Goal: Answer question/provide support: Share knowledge or assist other users

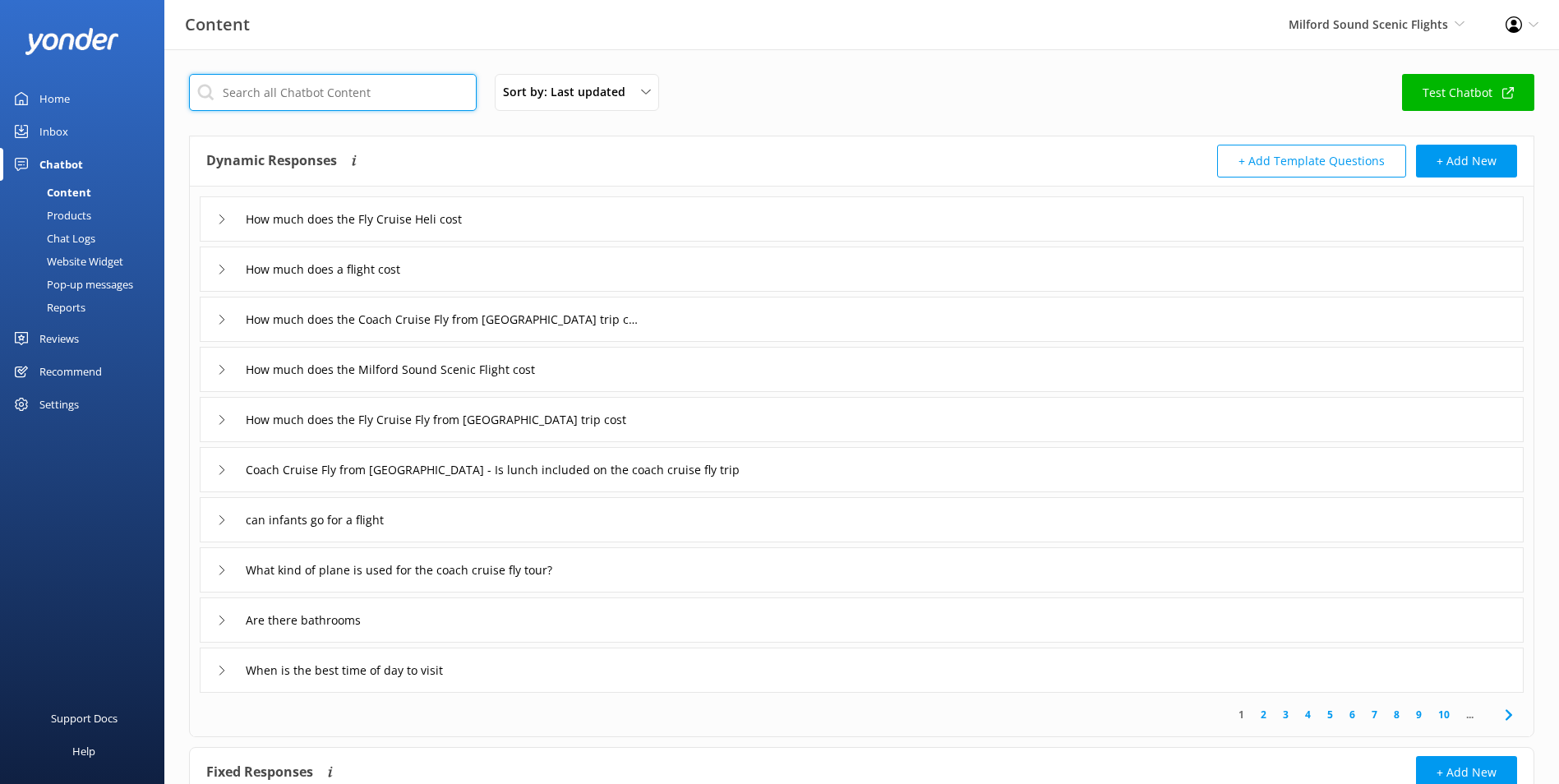
click at [258, 74] on input "text" at bounding box center [332, 92] width 287 height 37
type input "lunch"
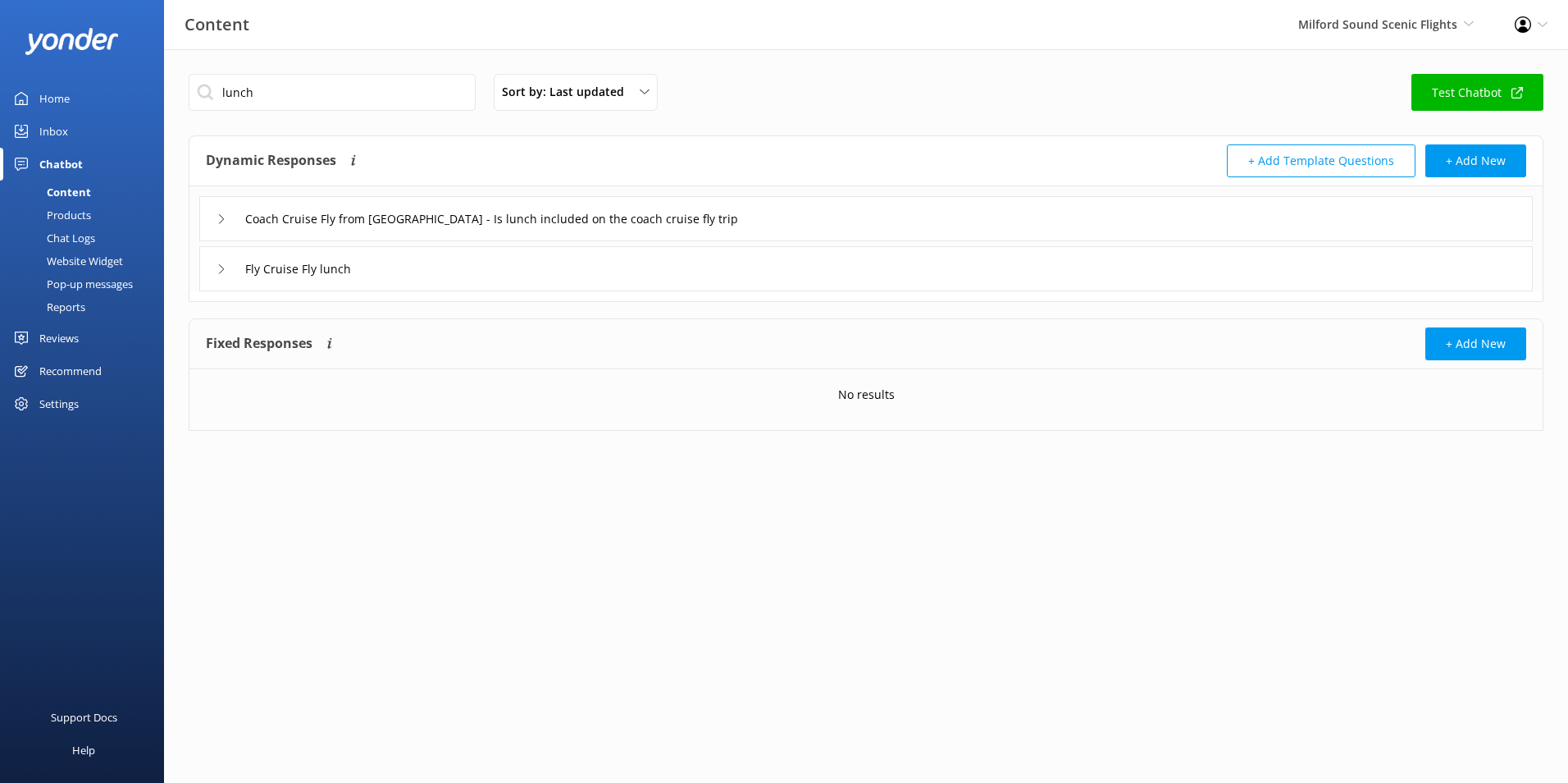
click at [805, 213] on div "Coach Cruise Fly from [GEOGRAPHIC_DATA] - Is lunch included on the coach cruise…" at bounding box center [865, 218] width 1333 height 45
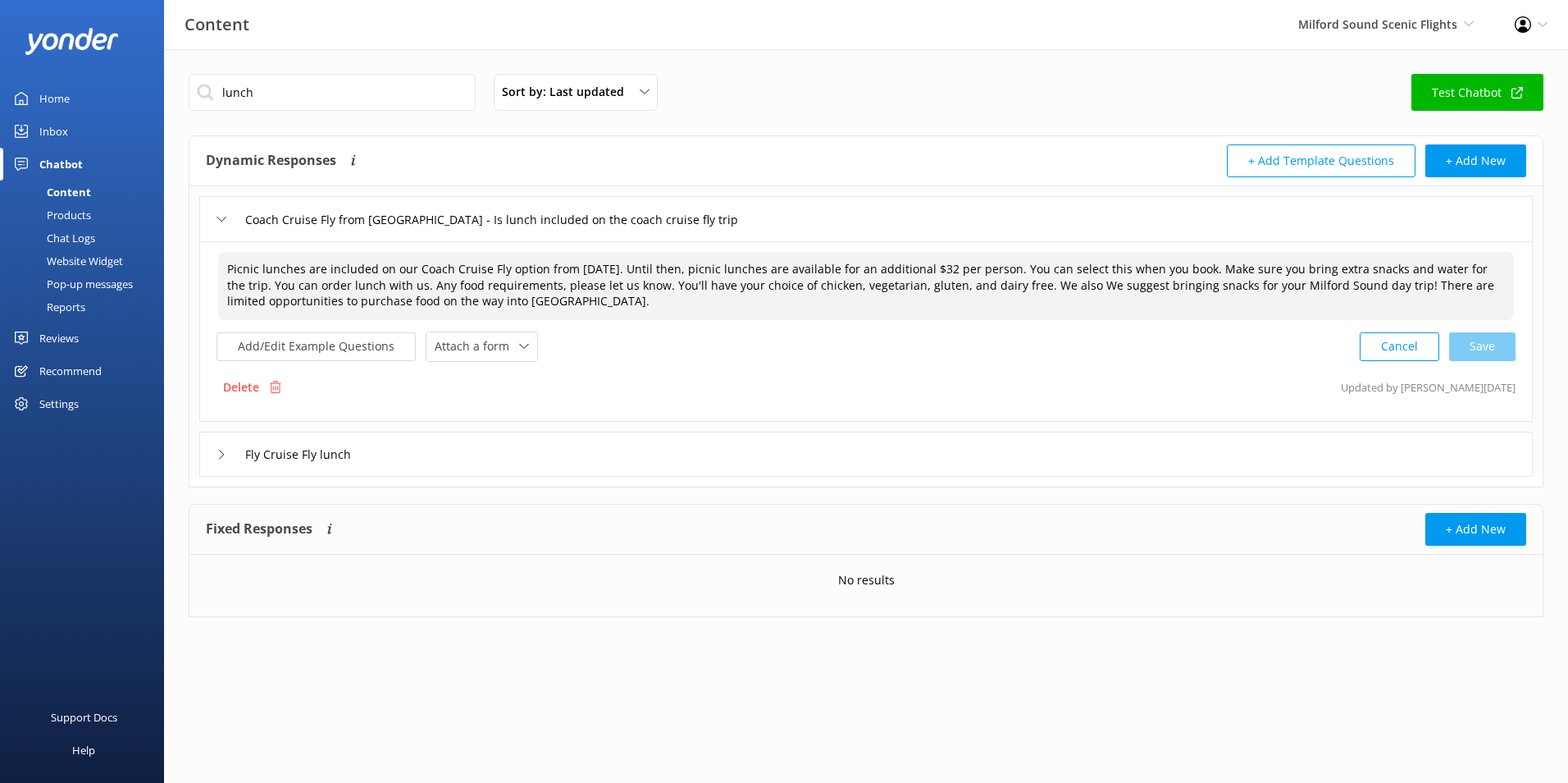
click at [690, 274] on textarea "Picnic lunches are included on our Coach Cruise Fly option from [DATE]. Until t…" at bounding box center [866, 286] width 1295 height 68
drag, startPoint x: 541, startPoint y: 268, endPoint x: 1238, endPoint y: 274, distance: 697.0
click at [1238, 274] on textarea "Picnic lunches are included on our Coach Cruise Fly option from [DATE]. Until t…" at bounding box center [866, 286] width 1295 height 68
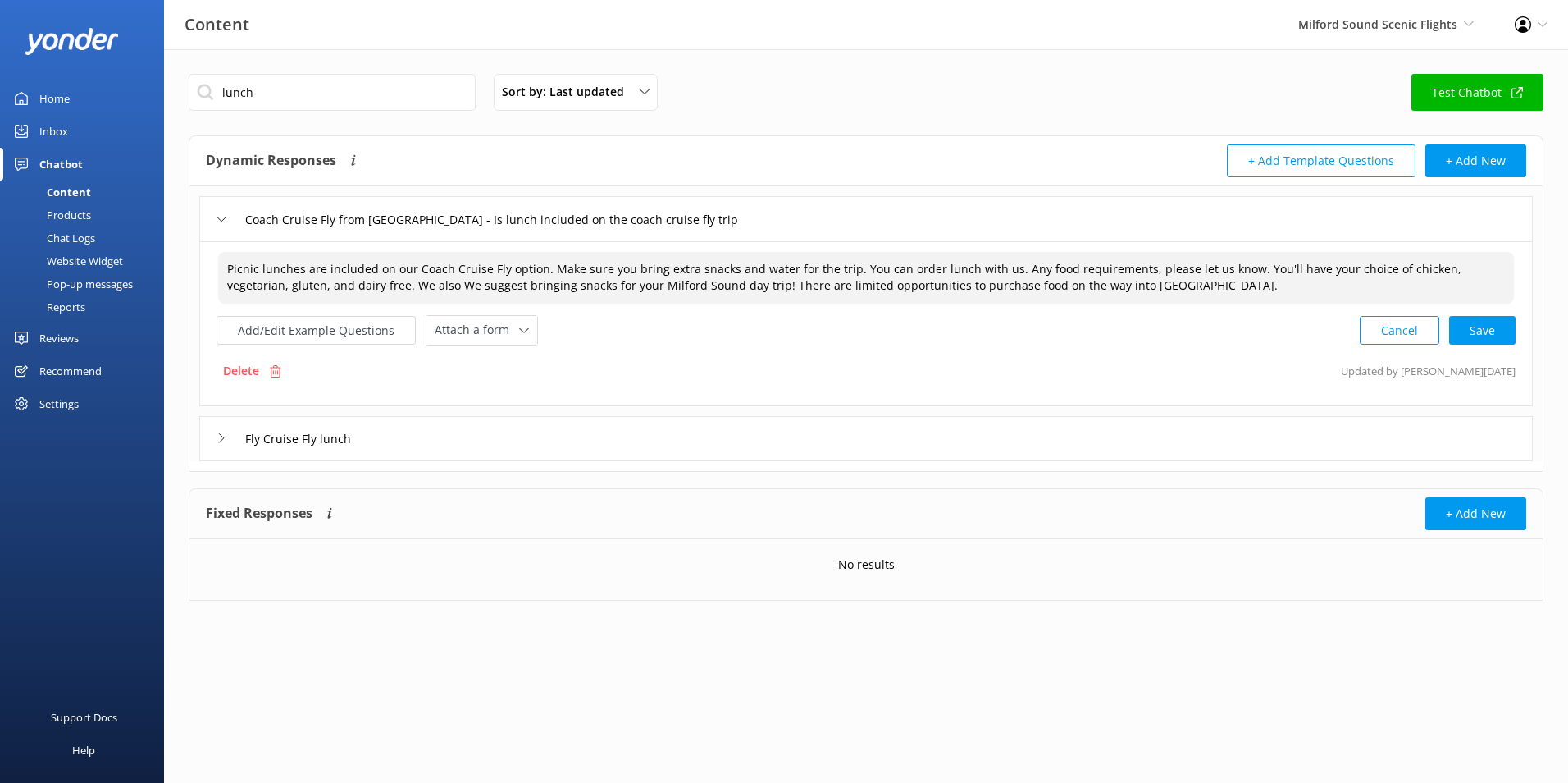
drag, startPoint x: 848, startPoint y: 263, endPoint x: 1005, endPoint y: 274, distance: 157.4
click at [1005, 274] on textarea "Picnic lunches are included on our Coach Cruise Fly option. Make sure you bring…" at bounding box center [866, 277] width 1295 height 52
click at [976, 274] on textarea "Picnic lunches are included on our Coach Cruise Fly option. Make sure you bring…" at bounding box center [866, 277] width 1295 height 52
click at [600, 260] on textarea "Picnic lunches are included on our Coach Cruise Fly option. Make sure you bring…" at bounding box center [866, 277] width 1295 height 52
drag, startPoint x: 544, startPoint y: 269, endPoint x: 571, endPoint y: 268, distance: 27.0
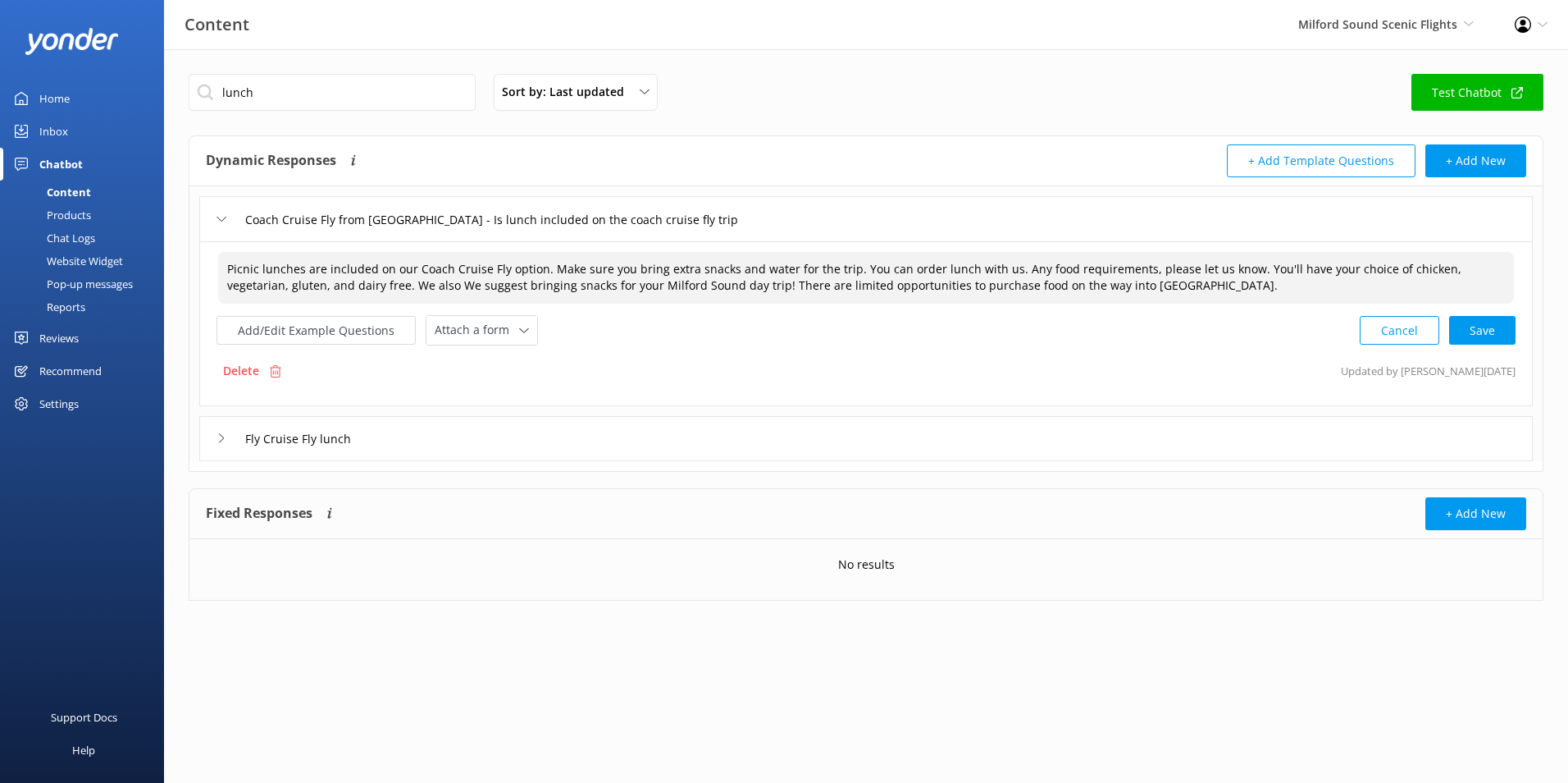
click at [571, 268] on textarea "Picnic lunches are included on our Coach Cruise Fly option. Make sure you bring…" at bounding box center [866, 277] width 1295 height 52
click at [1138, 283] on textarea "Picnic lunches are included on our Coach Cruise Fly option. sure you bring extr…" at bounding box center [866, 277] width 1295 height 52
click at [1205, 268] on textarea "Picnic lunches are included on our Coach Cruise Fly option. sure you bring extr…" at bounding box center [866, 277] width 1295 height 52
click at [1196, 282] on textarea "Picnic lunches are included on our Coach Cruise Fly option. sure you bring extr…" at bounding box center [866, 277] width 1295 height 52
drag, startPoint x: 550, startPoint y: 271, endPoint x: 352, endPoint y: 300, distance: 200.1
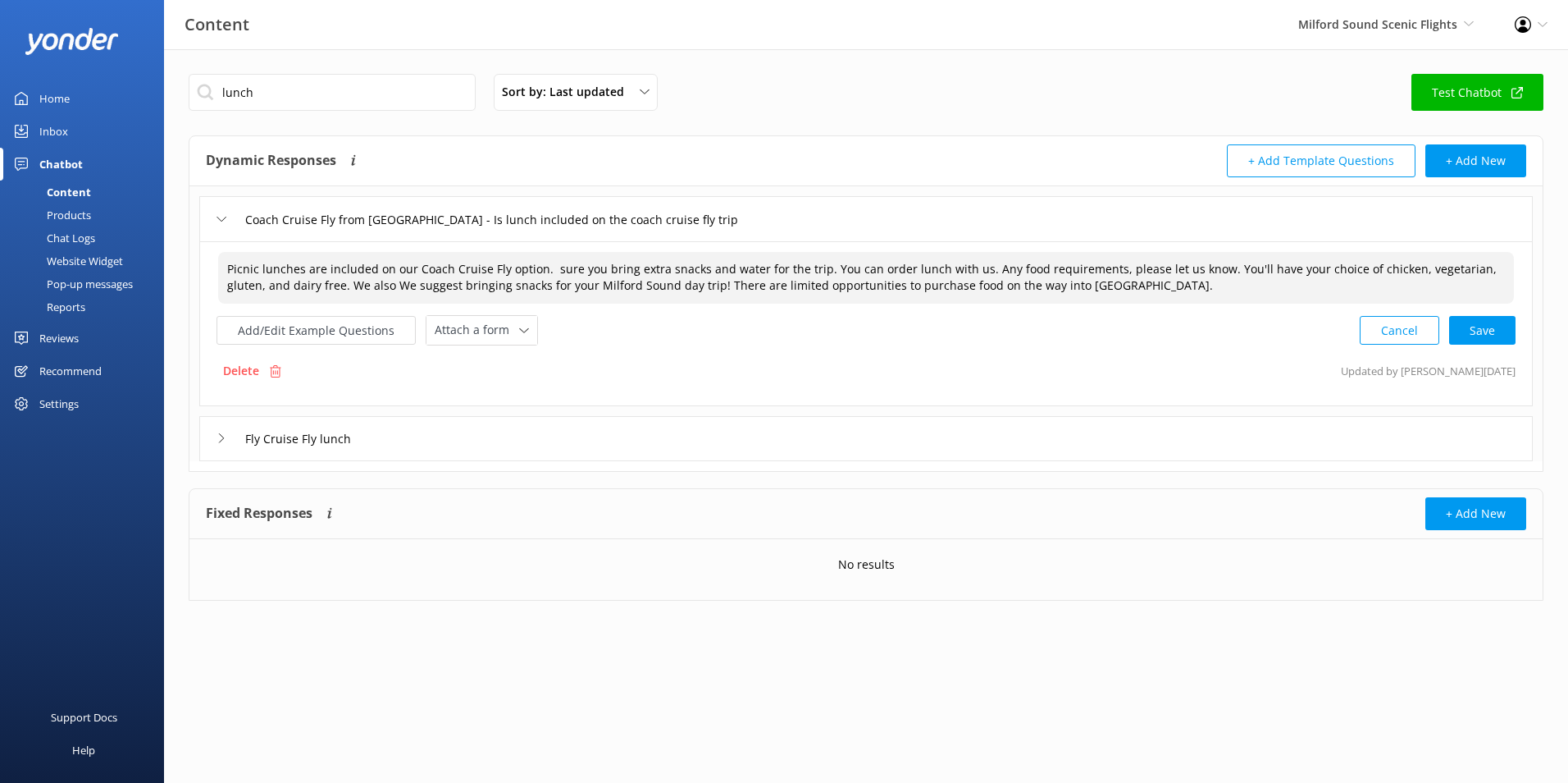
click at [353, 300] on textarea "Picnic lunches are included on our Coach Cruise Fly option. sure you bring extr…" at bounding box center [866, 277] width 1295 height 52
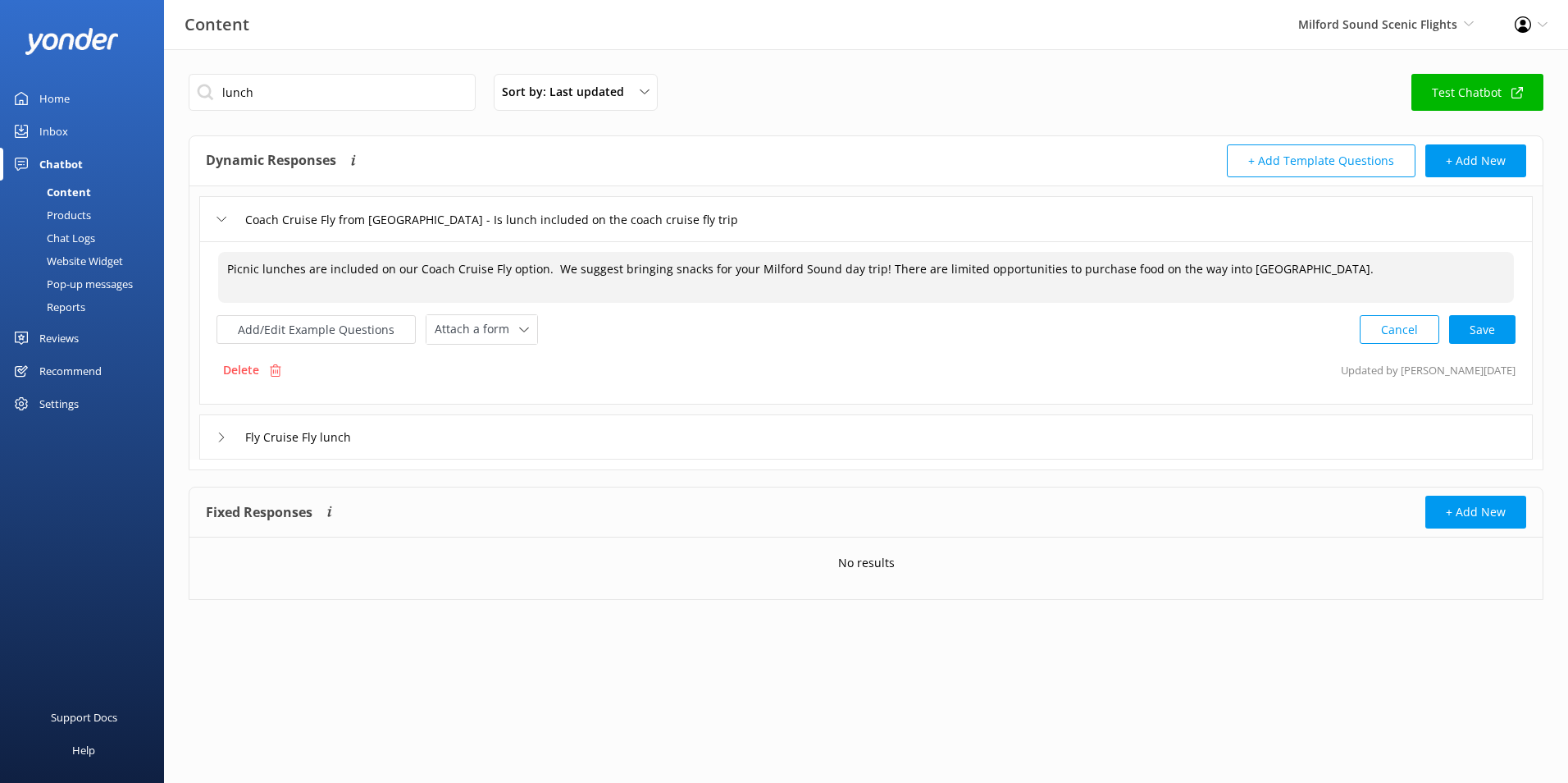
click at [1040, 296] on textarea "Picnic lunches are included on our Coach Cruise Fly option. We suggest bringing…" at bounding box center [866, 277] width 1295 height 51
click at [1488, 340] on div "Cancel Save" at bounding box center [1437, 329] width 156 height 31
type textarea "Picnic lunches are included on our Coach Cruise Fly option. We suggest bringing…"
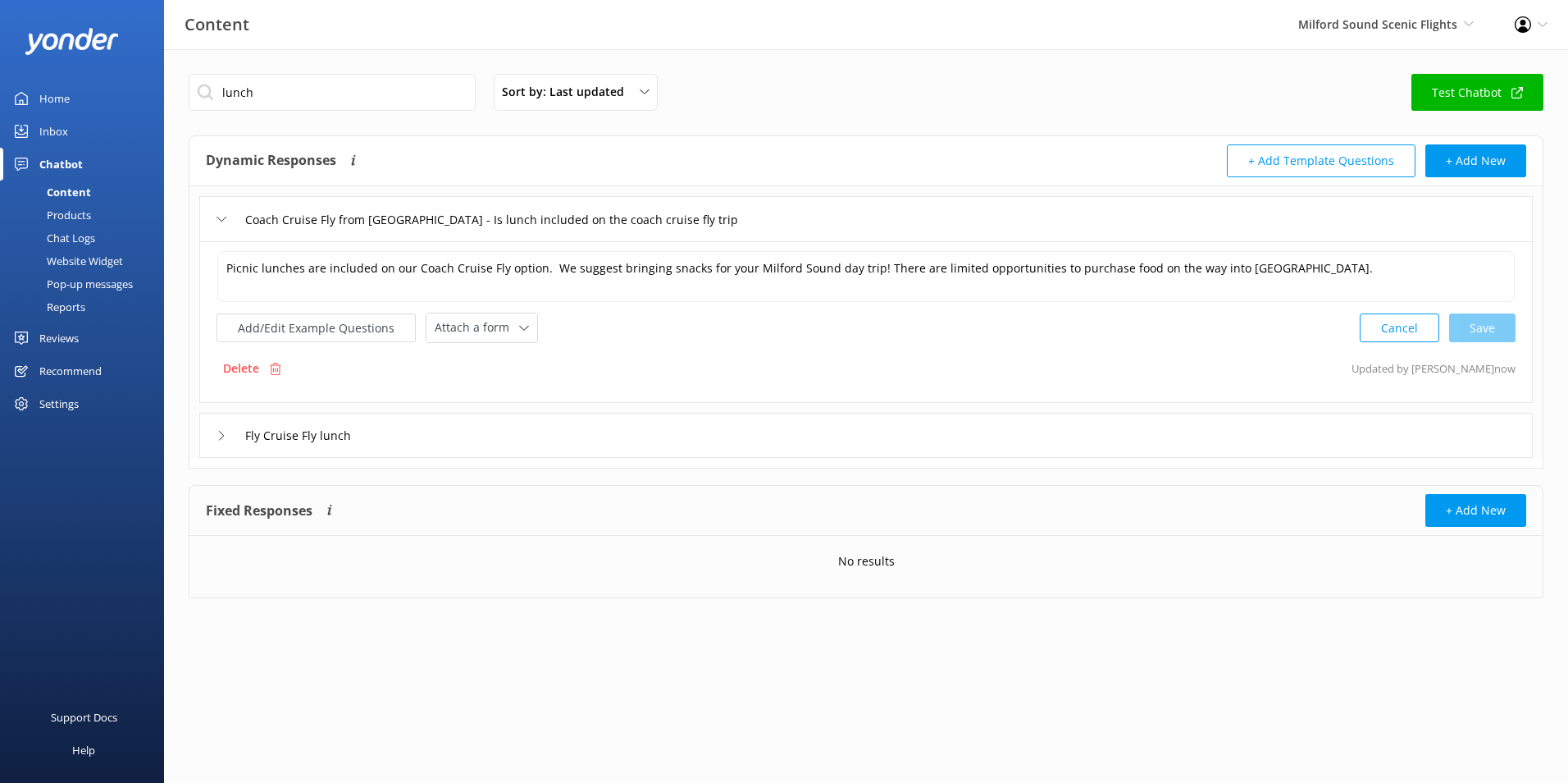
click at [426, 429] on div "Fly Cruise Fly lunch" at bounding box center [865, 435] width 1333 height 45
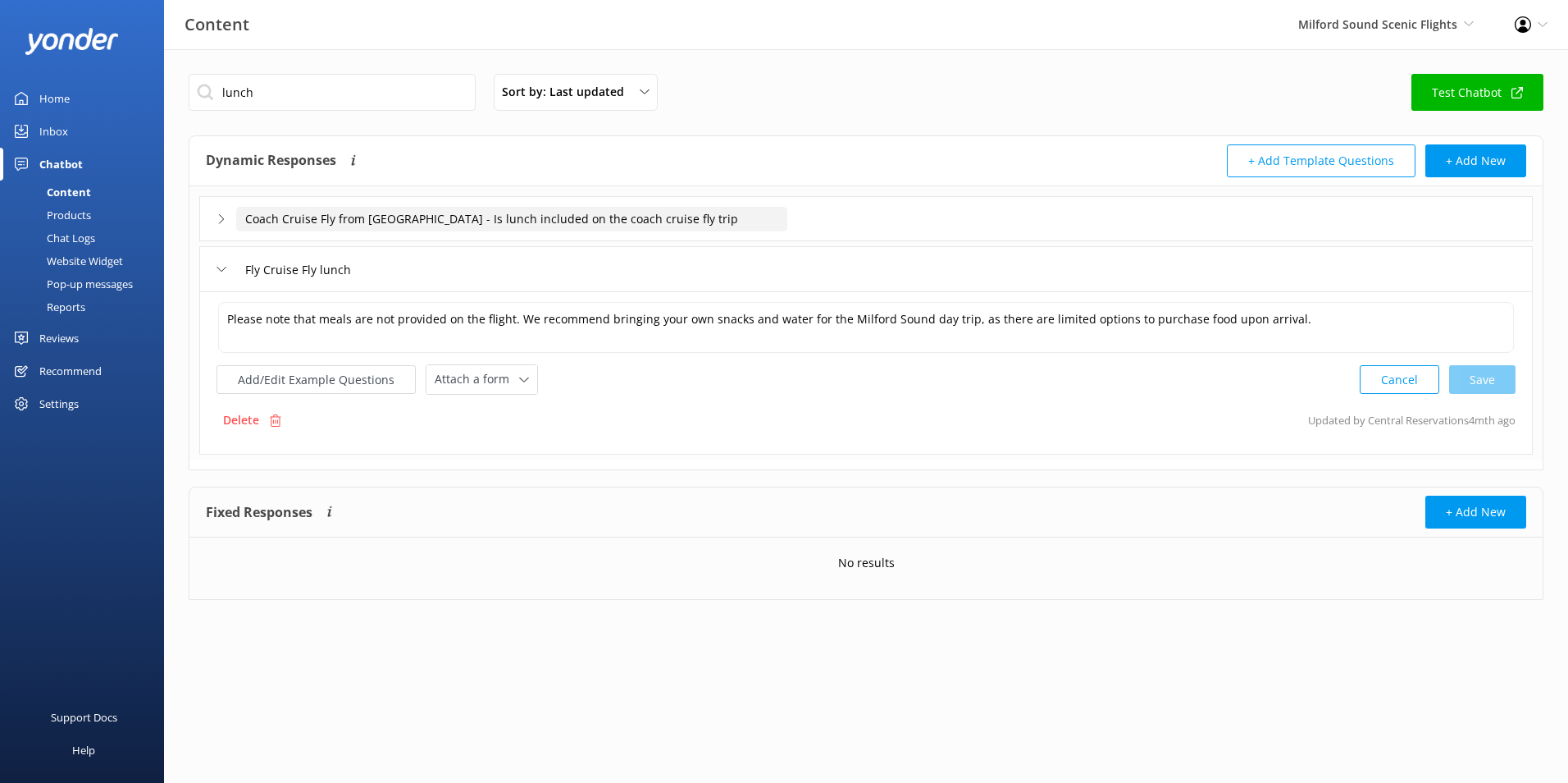
click at [705, 218] on input "Coach Cruise Fly from [GEOGRAPHIC_DATA] - Is lunch included on the coach cruise…" at bounding box center [511, 219] width 551 height 25
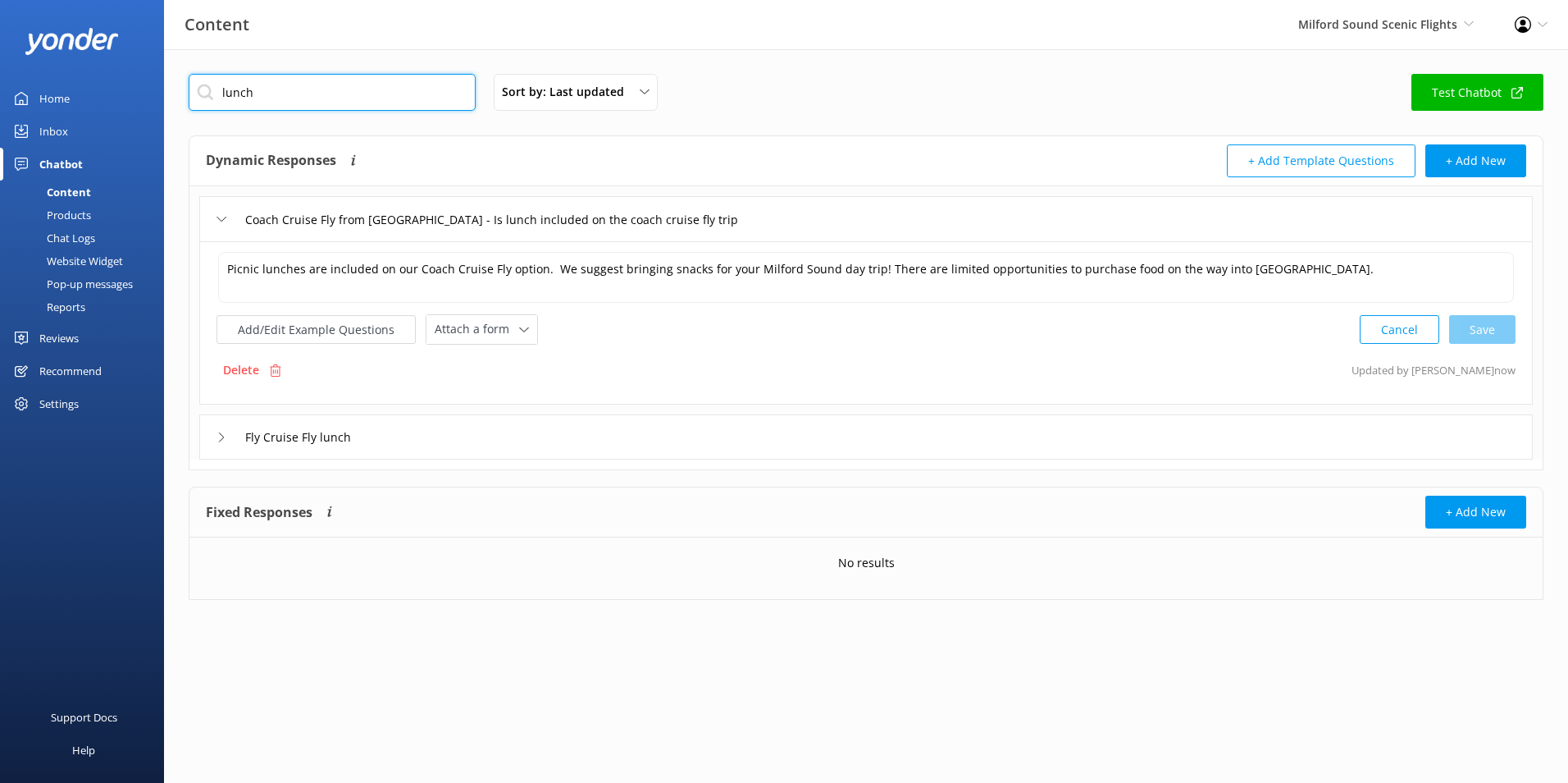
drag, startPoint x: 415, startPoint y: 100, endPoint x: -4, endPoint y: -6, distance: 432.2
click at [0, 0] on html "Content Milford Sound Scenic Flights Milford Sound Scenic Flights Glacier Helic…" at bounding box center [784, 391] width 1568 height 783
type input "food"
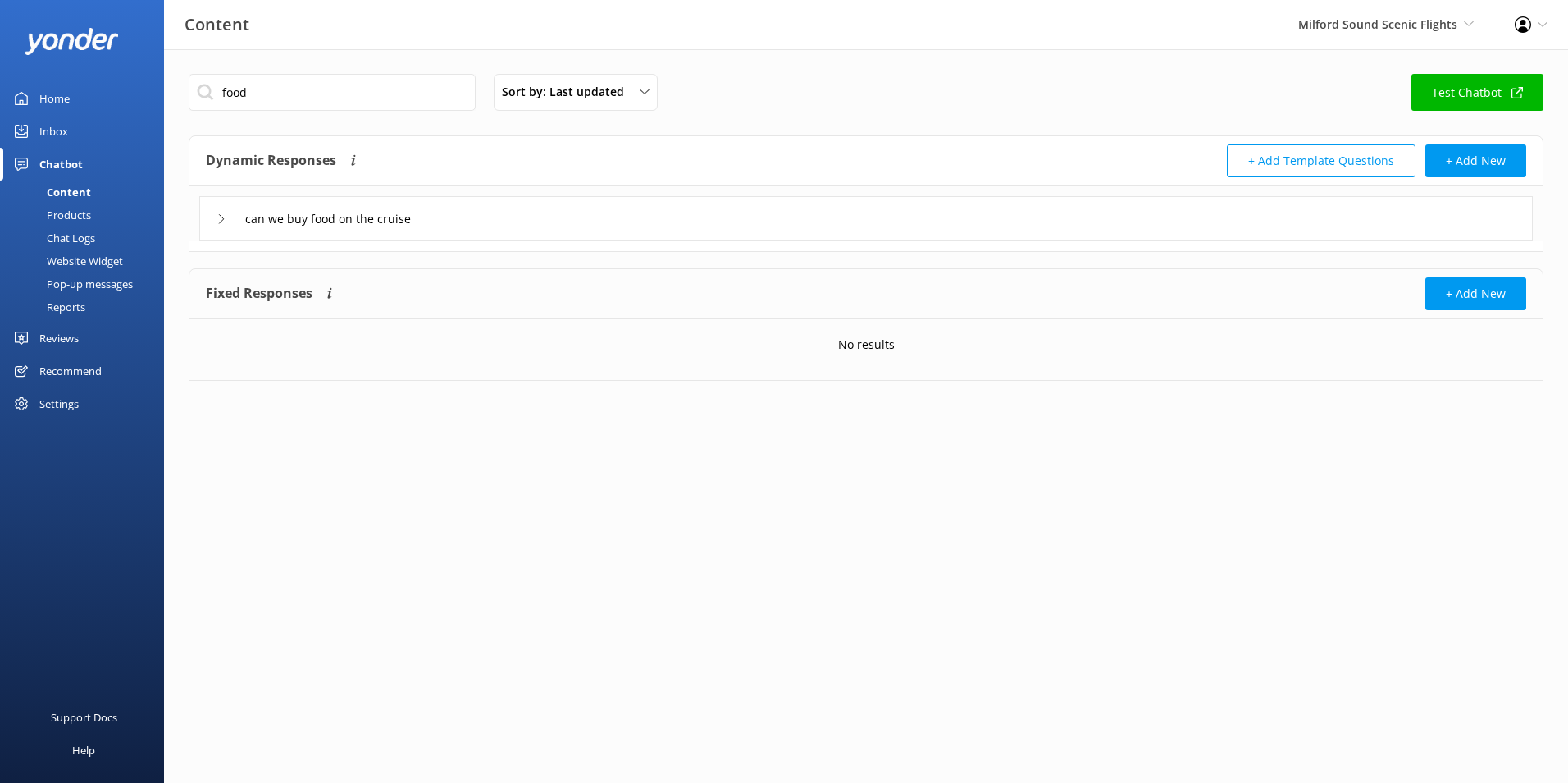
click at [473, 234] on div "can we buy food on the cruise" at bounding box center [865, 218] width 1333 height 45
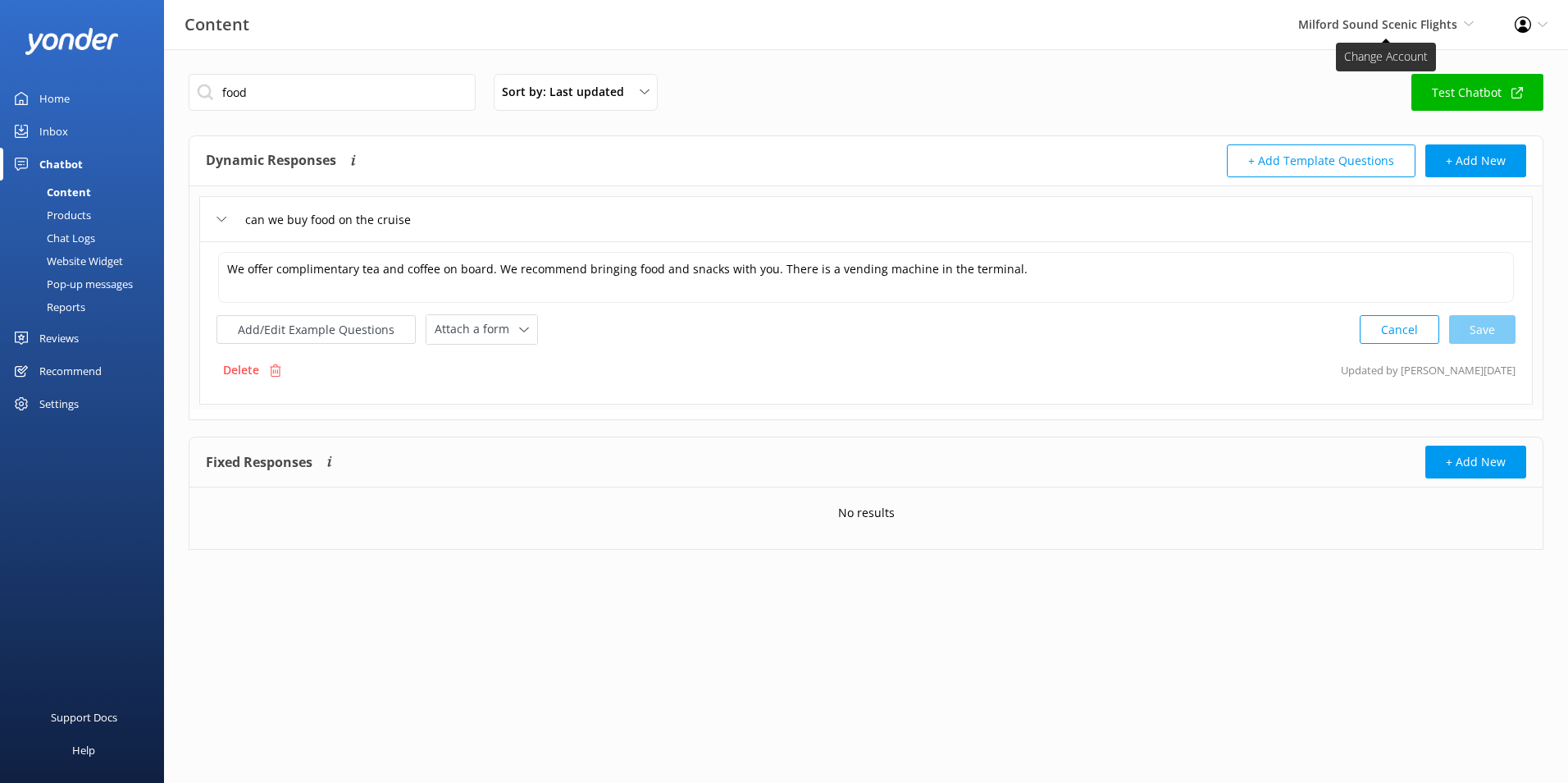
click at [1342, 26] on span "Milford Sound Scenic Flights" at bounding box center [1378, 25] width 160 height 16
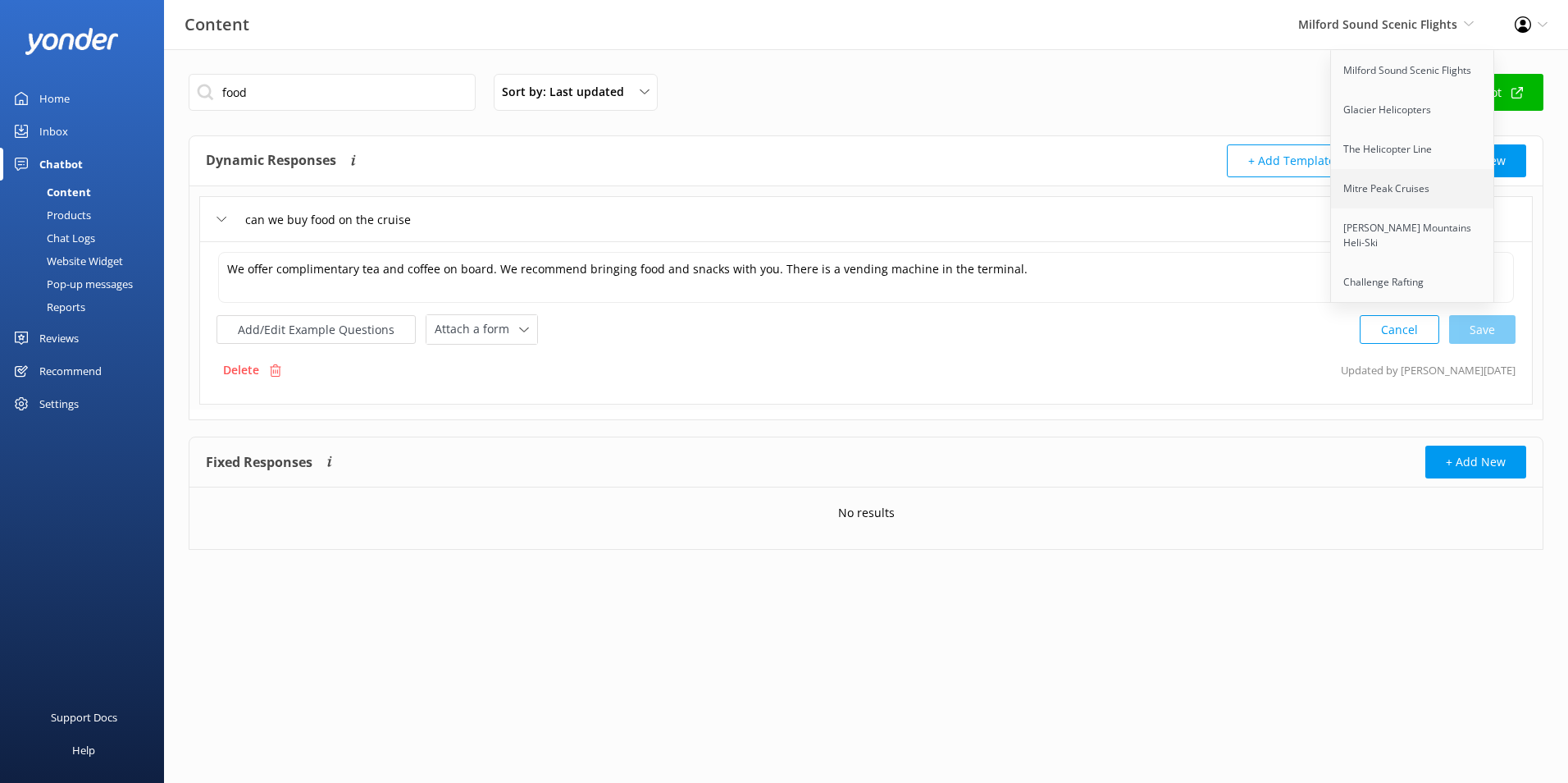
click at [1418, 206] on link "Mitre Peak Cruises" at bounding box center [1413, 189] width 164 height 39
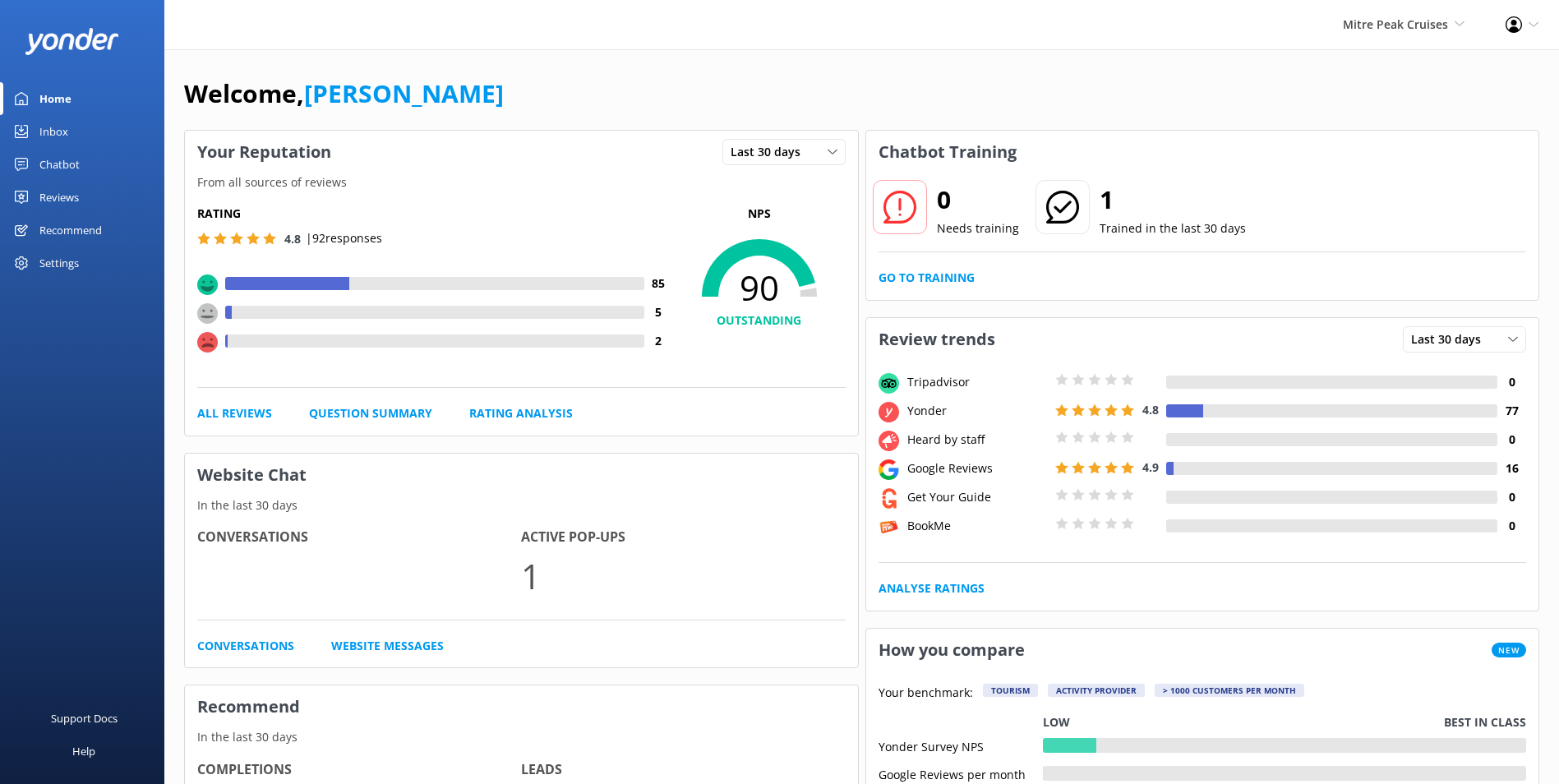
click at [56, 155] on div "Chatbot" at bounding box center [60, 163] width 40 height 32
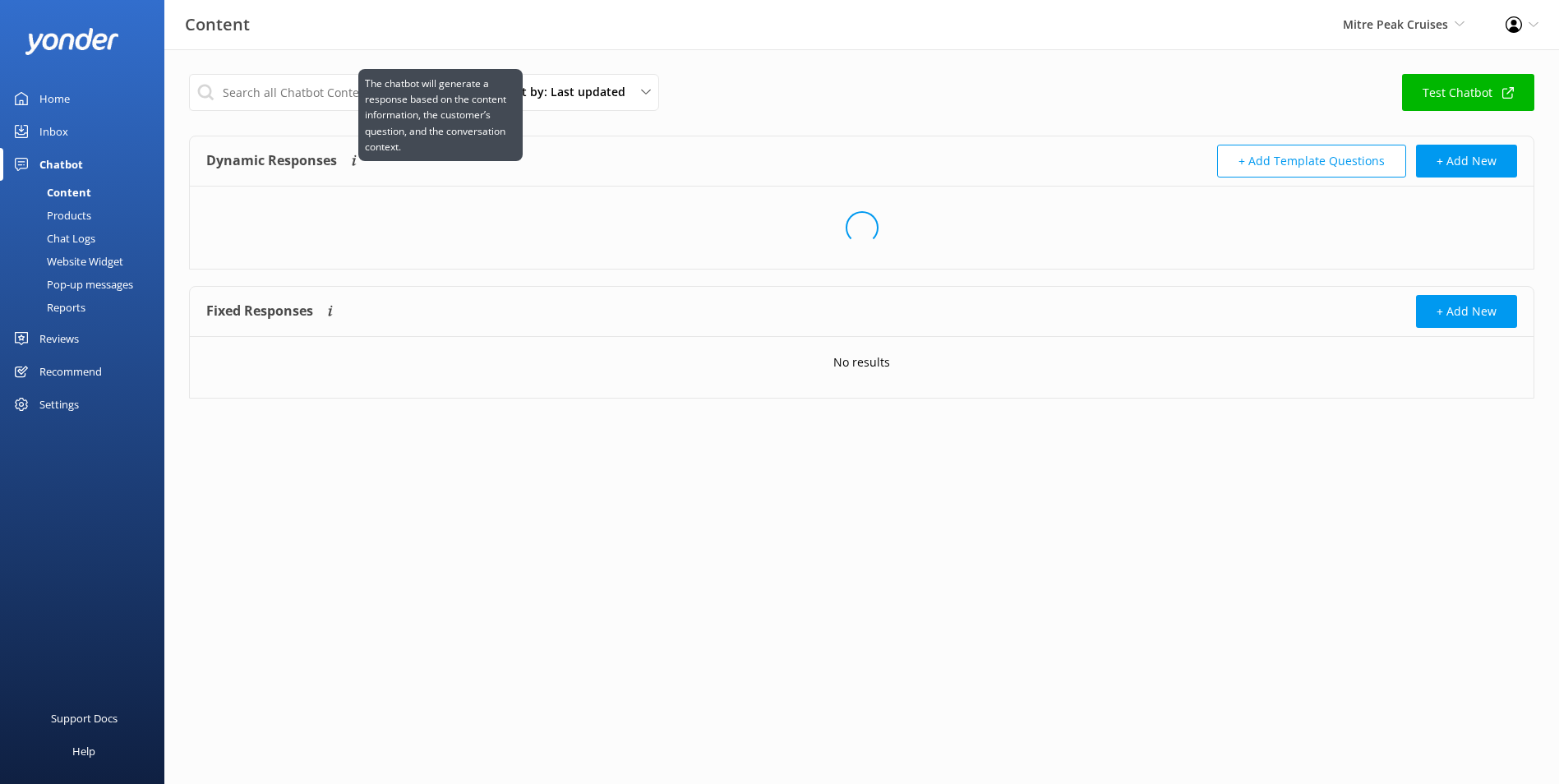
click at [364, 119] on p "The chatbot will generate a response based on the content information, the cust…" at bounding box center [440, 115] width 151 height 79
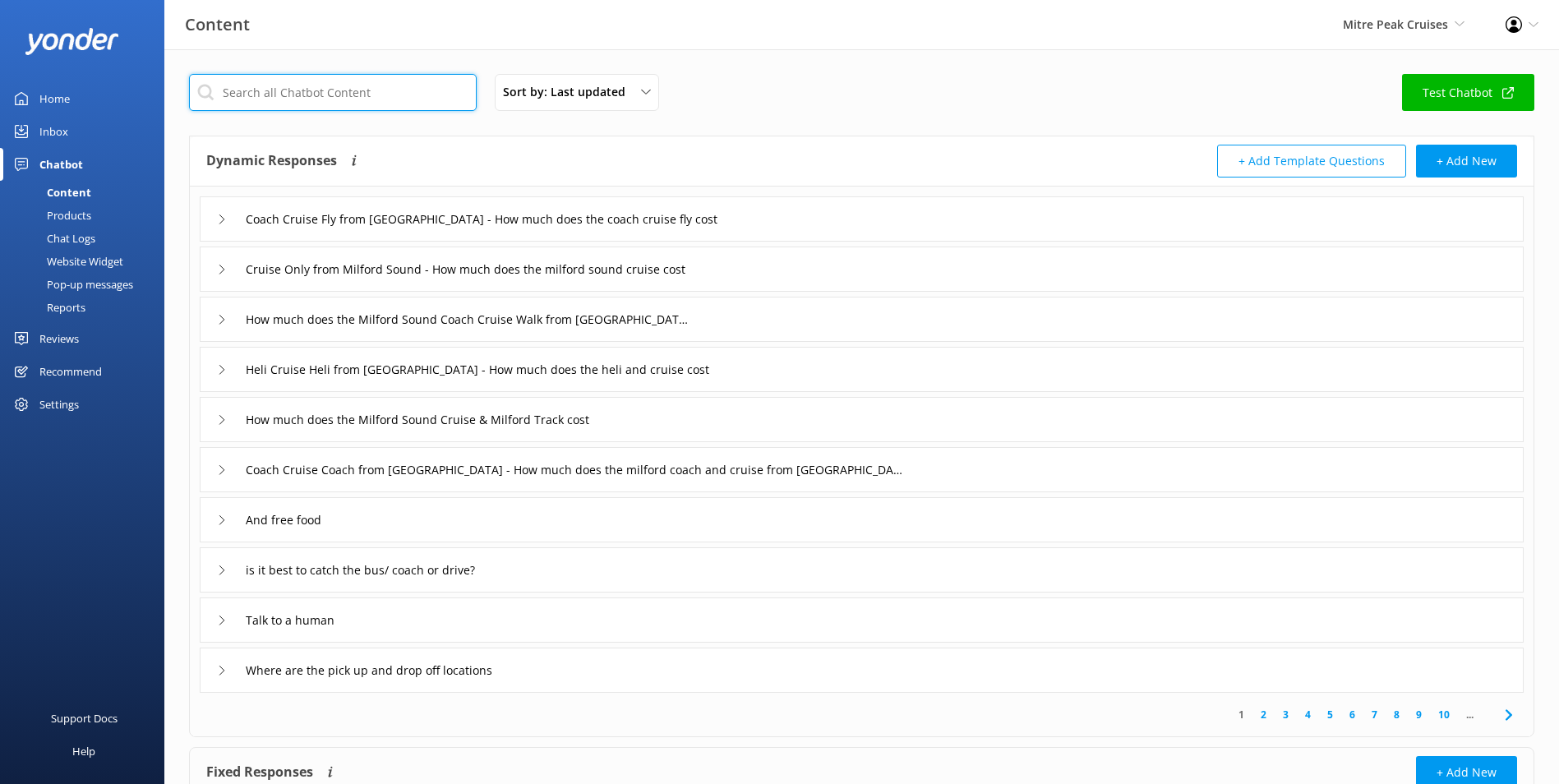
click at [289, 89] on input "text" at bounding box center [332, 92] width 287 height 37
type input "lunch"
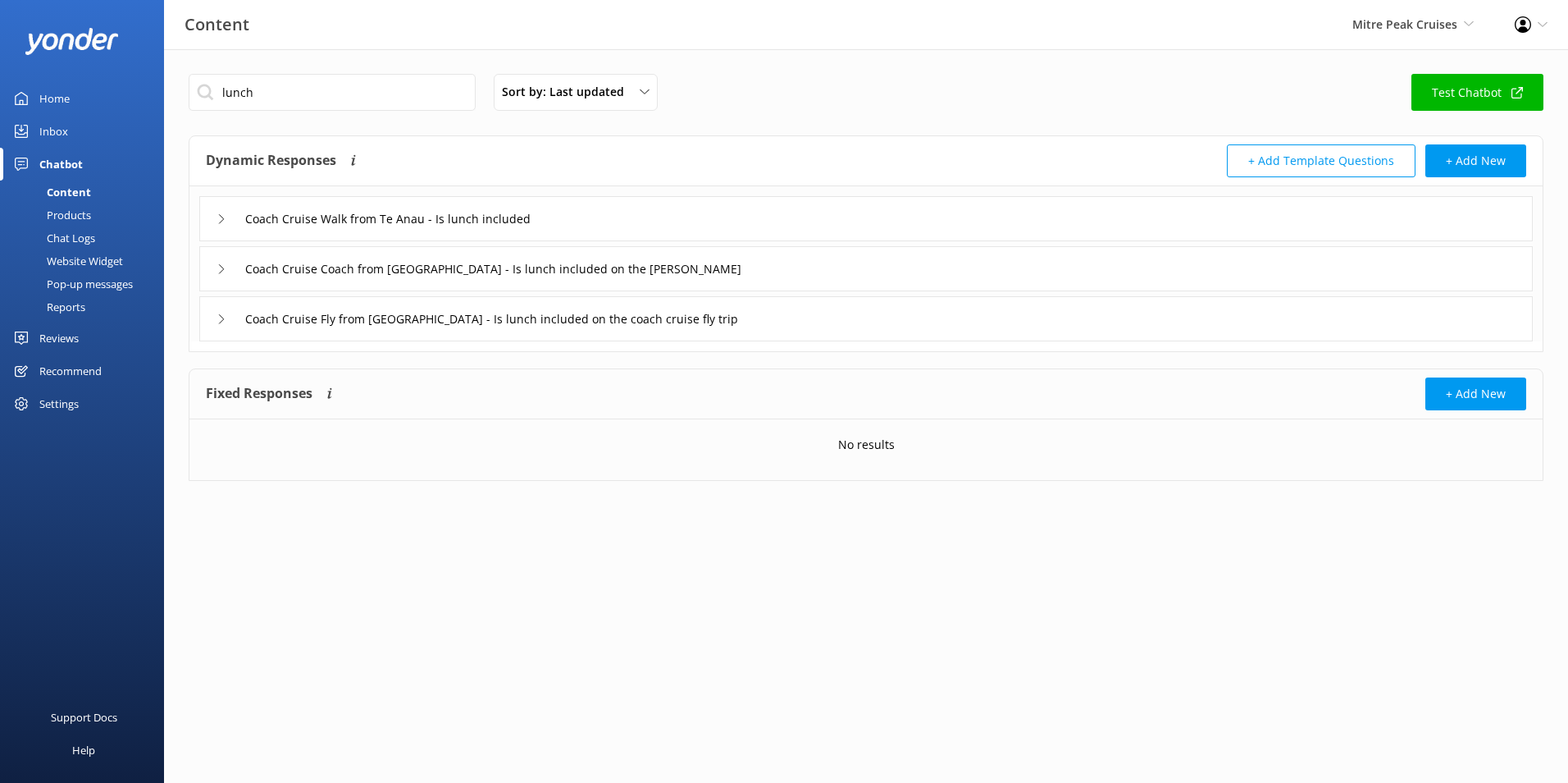
click at [650, 217] on div "Coach Cruise Walk from Te Anau - Is lunch included" at bounding box center [865, 218] width 1333 height 45
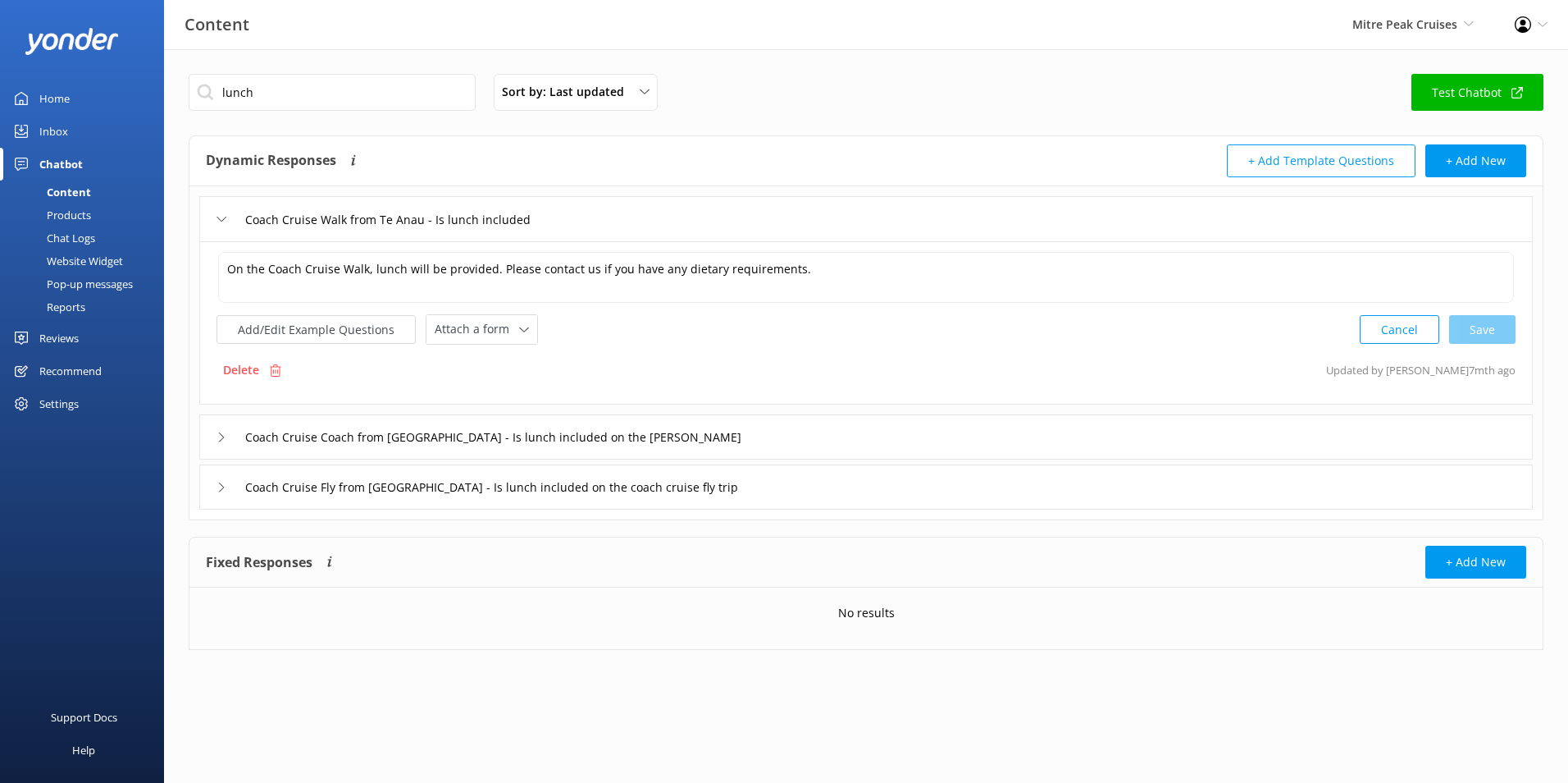
click at [767, 442] on div "Coach Cruise Coach from [GEOGRAPHIC_DATA] - Is lunch included on the [PERSON_NA…" at bounding box center [865, 437] width 1333 height 45
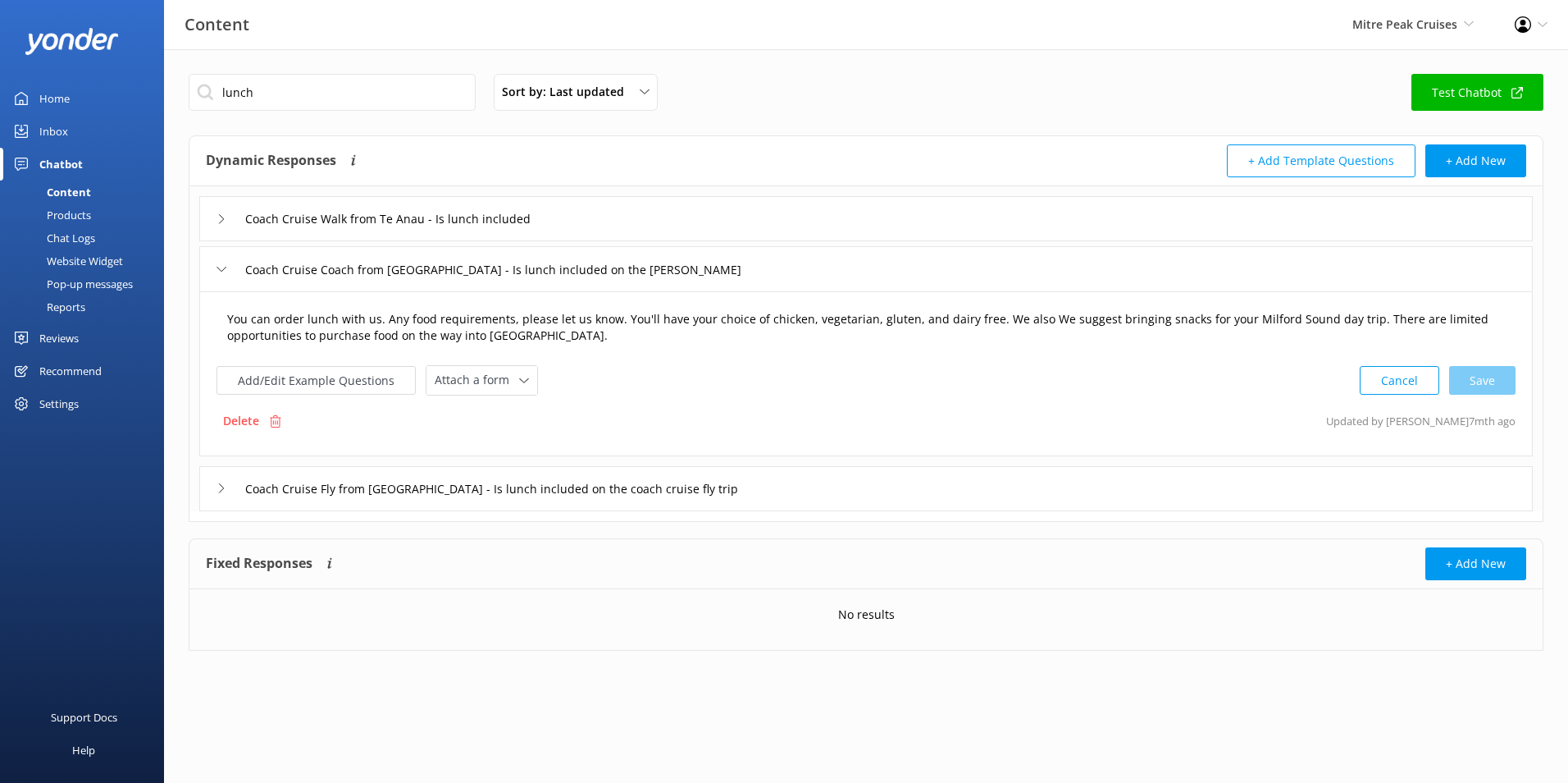
click at [420, 331] on textarea "You can order lunch with us. Any food requirements, please let us know. You'll …" at bounding box center [866, 327] width 1295 height 52
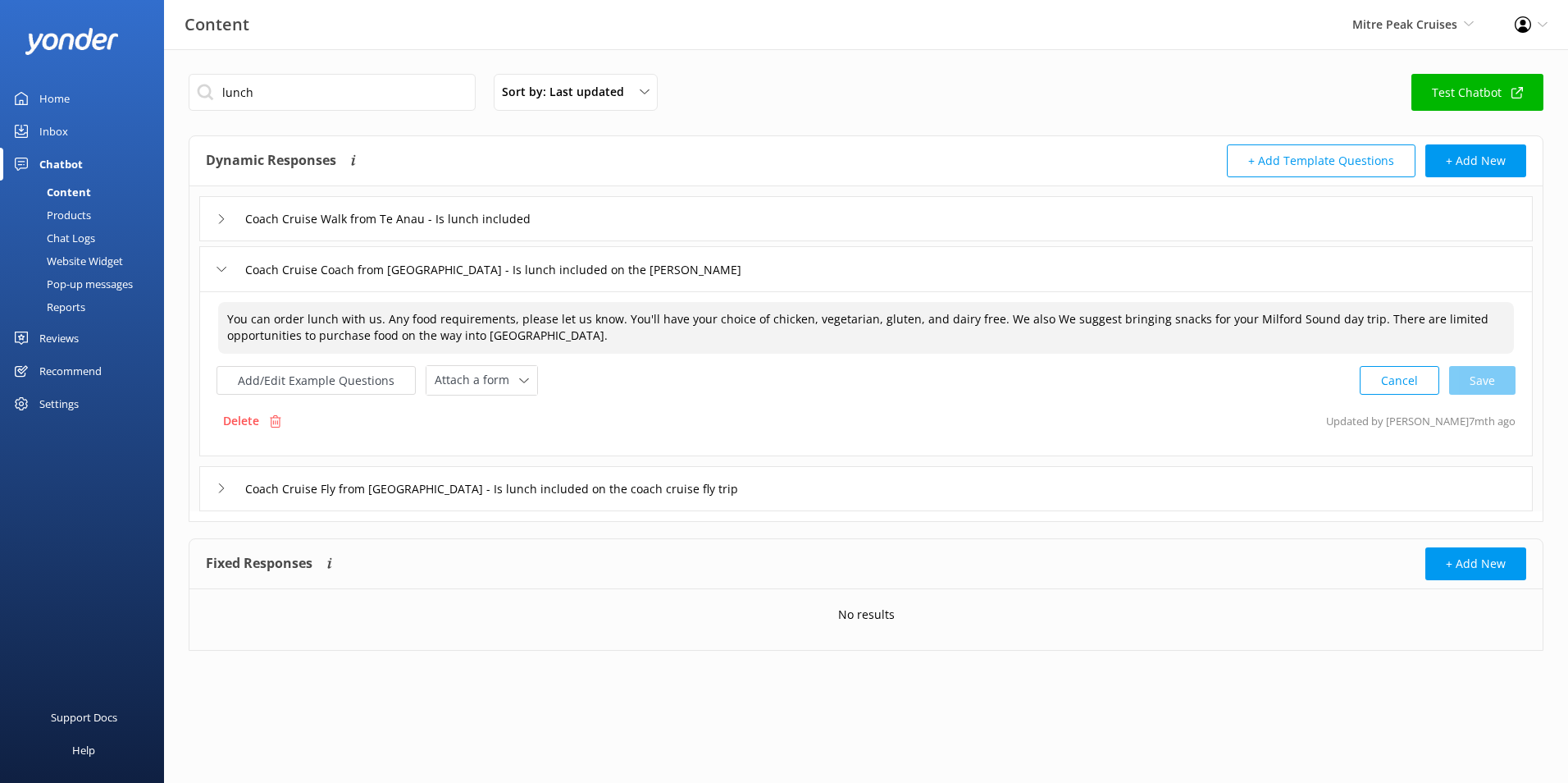
click at [606, 350] on textarea "You can order lunch with us. Any food requirements, please let us know. You'll …" at bounding box center [866, 327] width 1295 height 52
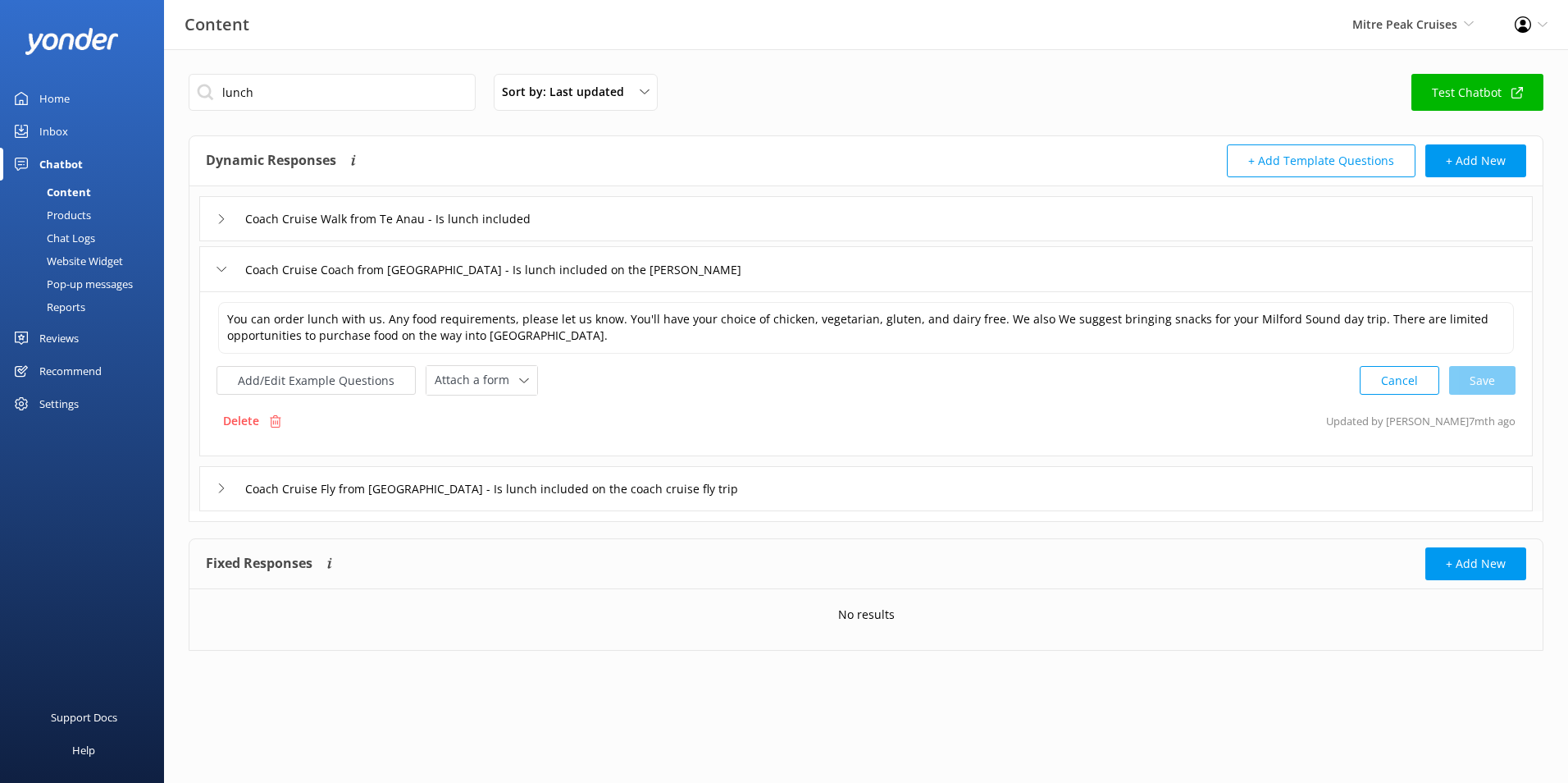
click at [1394, 13] on div "Mitre Peak Cruises Milford Sound Scenic Flights Glacier Helicopters The Helicop…" at bounding box center [1413, 25] width 162 height 49
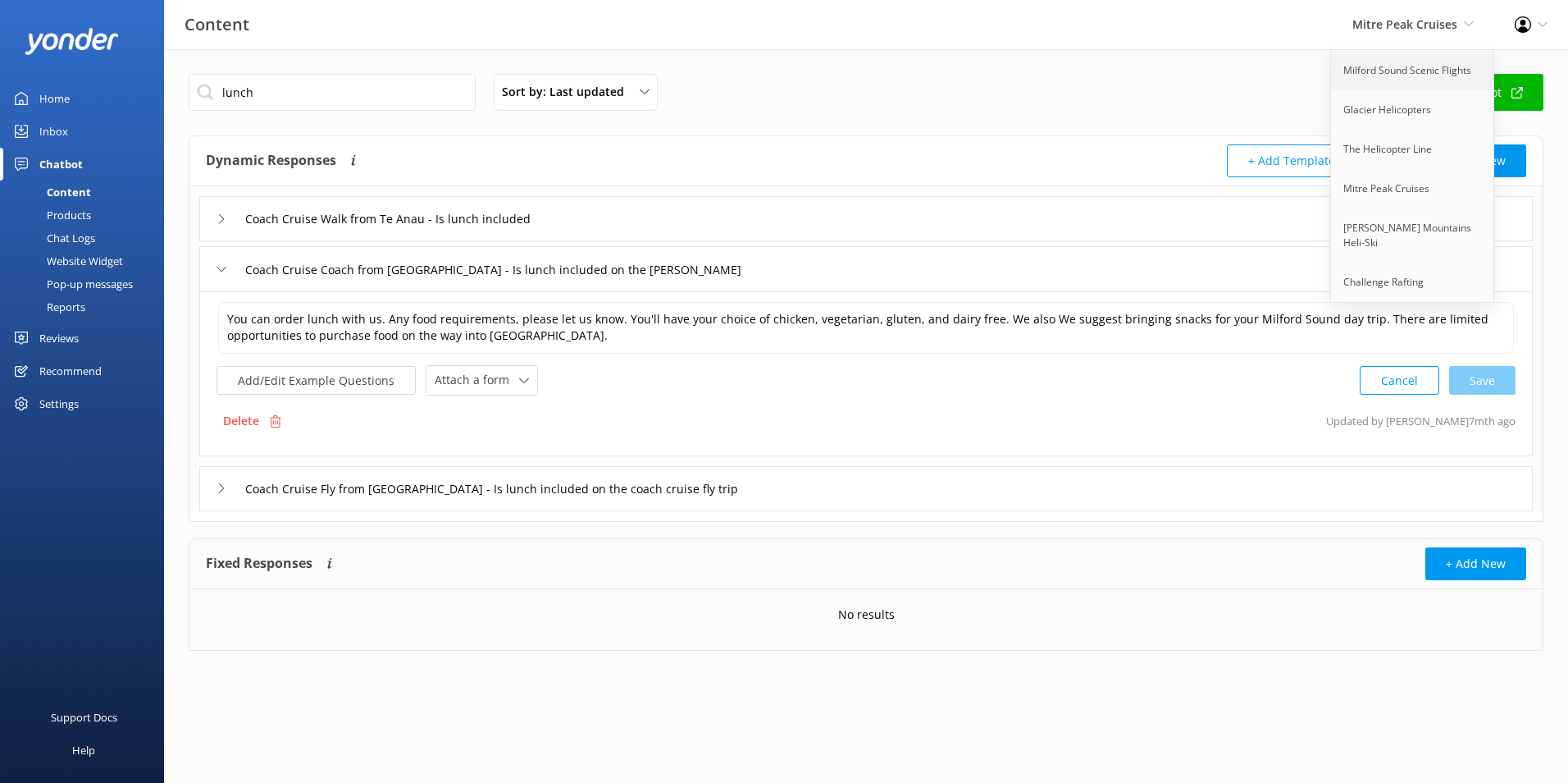
click at [1383, 67] on link "Milford Sound Scenic Flights" at bounding box center [1413, 70] width 164 height 39
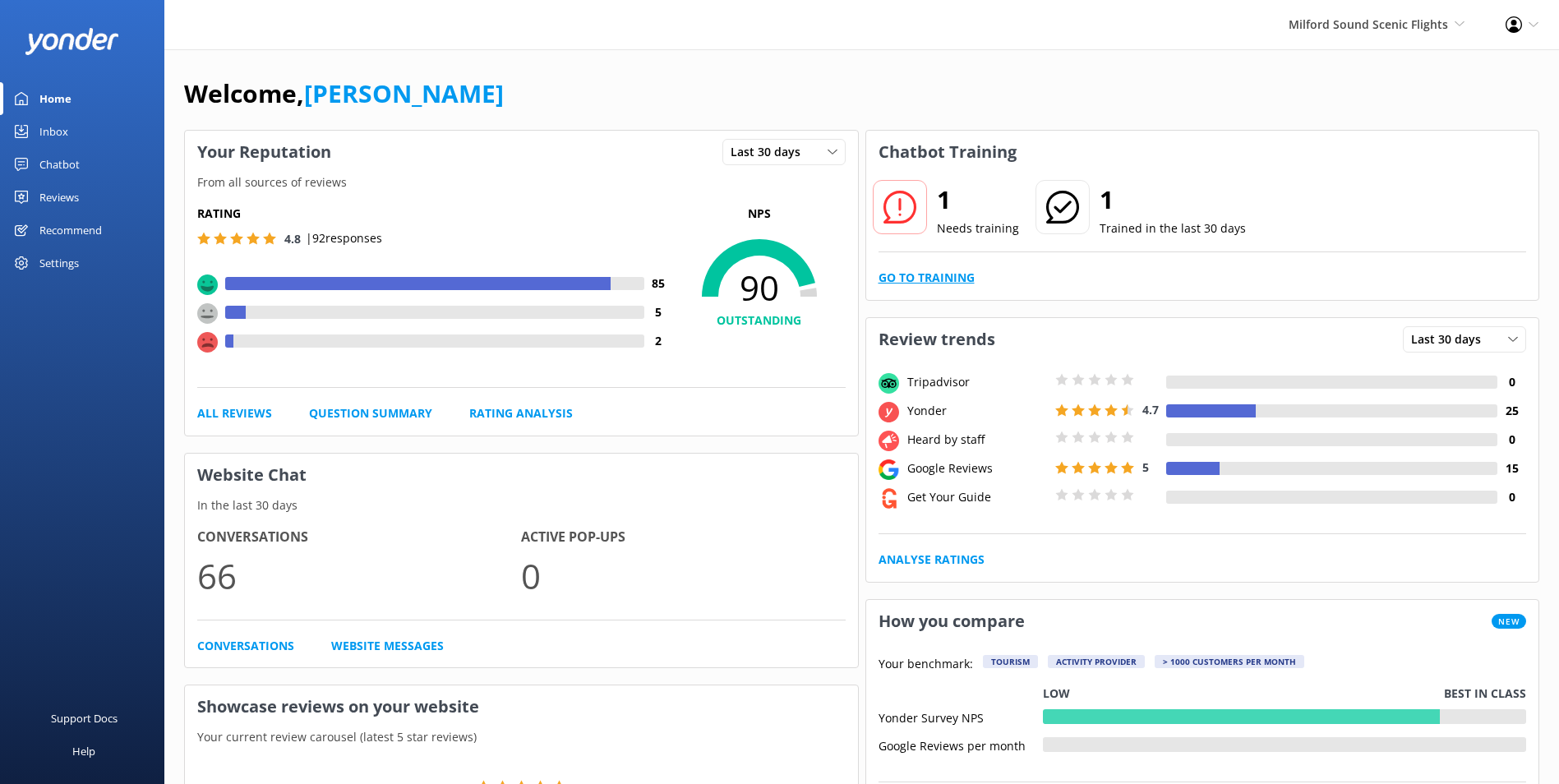
click at [964, 273] on link "Go to Training" at bounding box center [926, 277] width 96 height 18
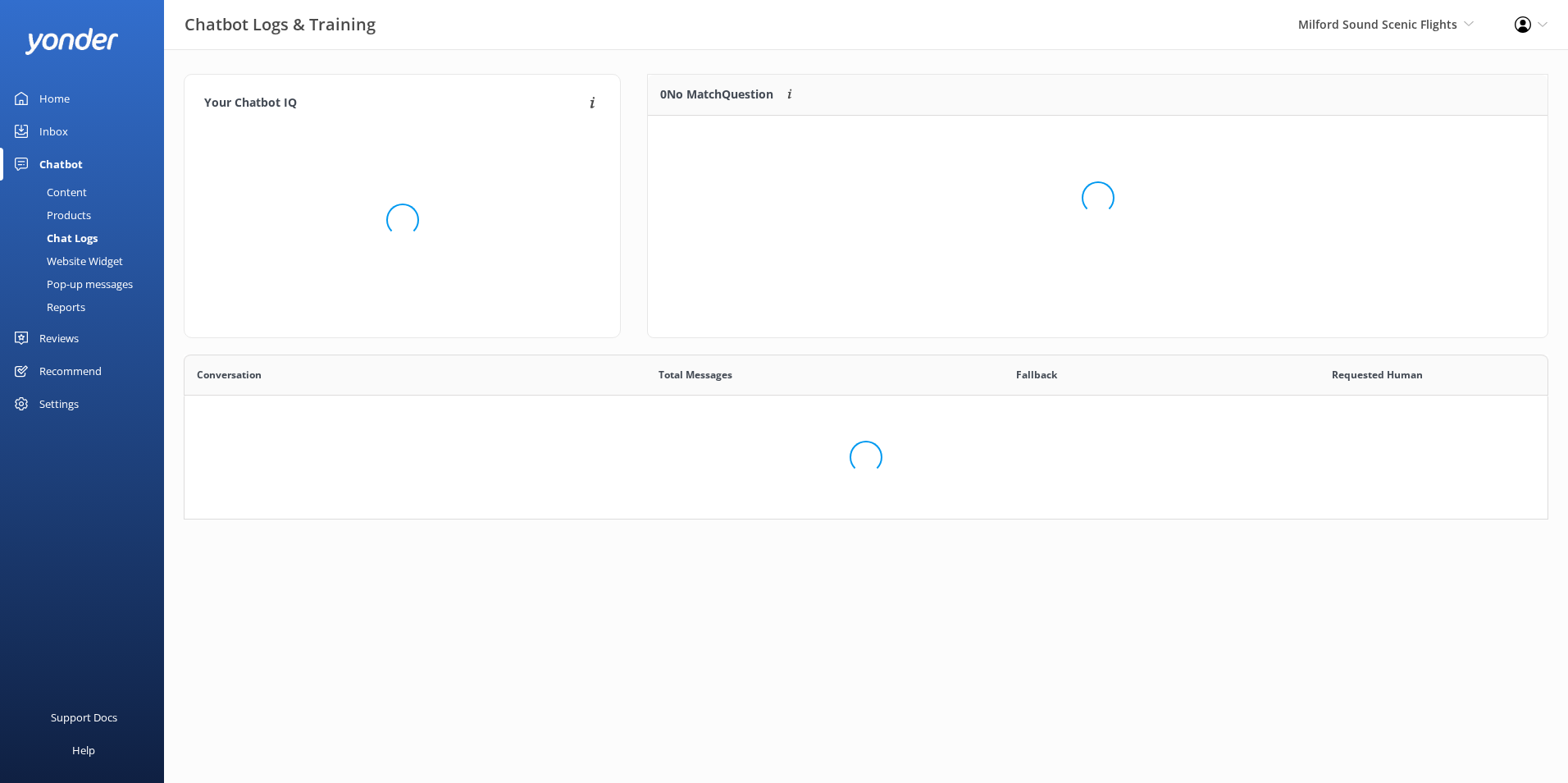
scroll to position [563, 1338]
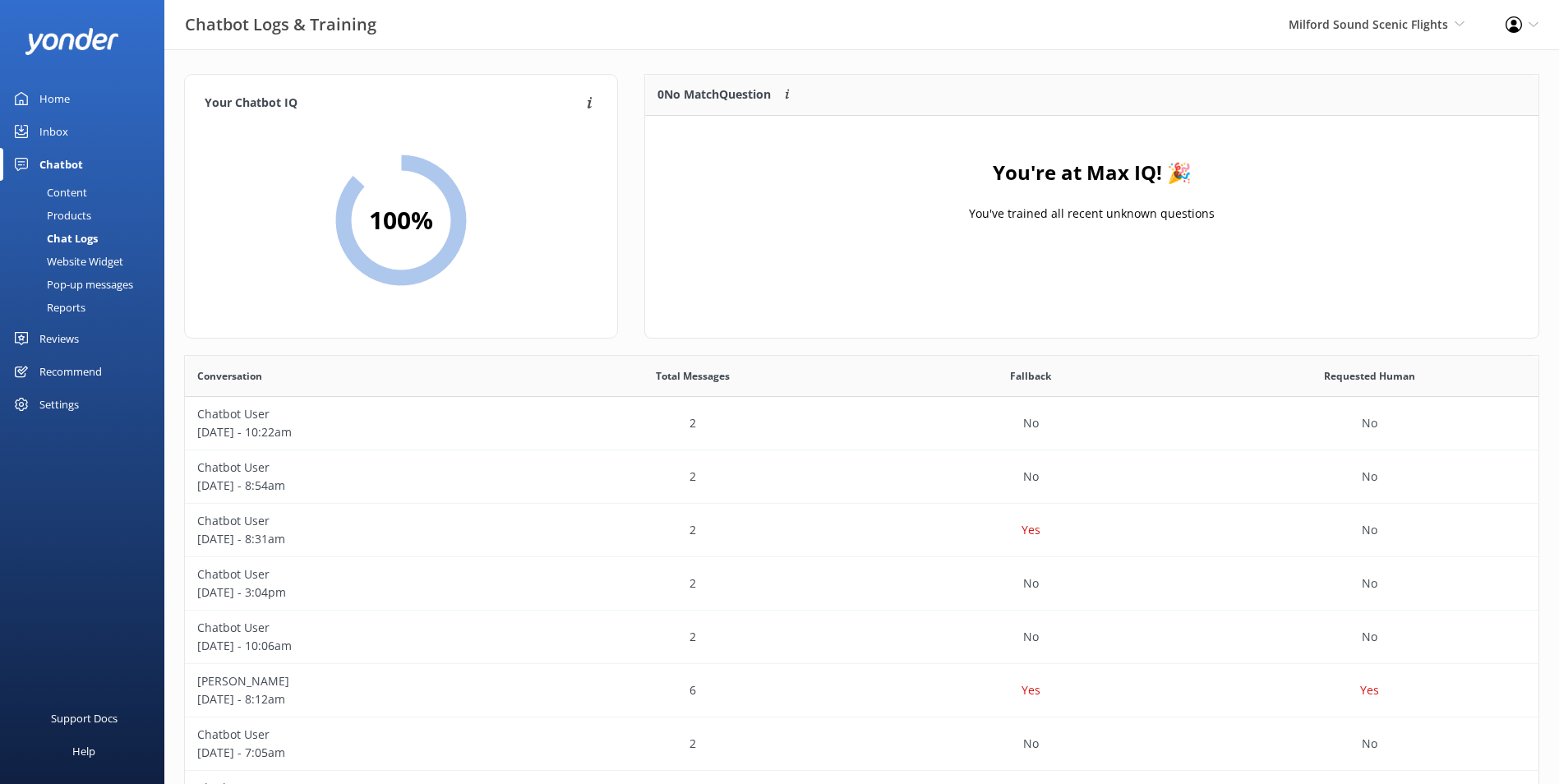
click at [82, 132] on link "Inbox" at bounding box center [82, 131] width 164 height 32
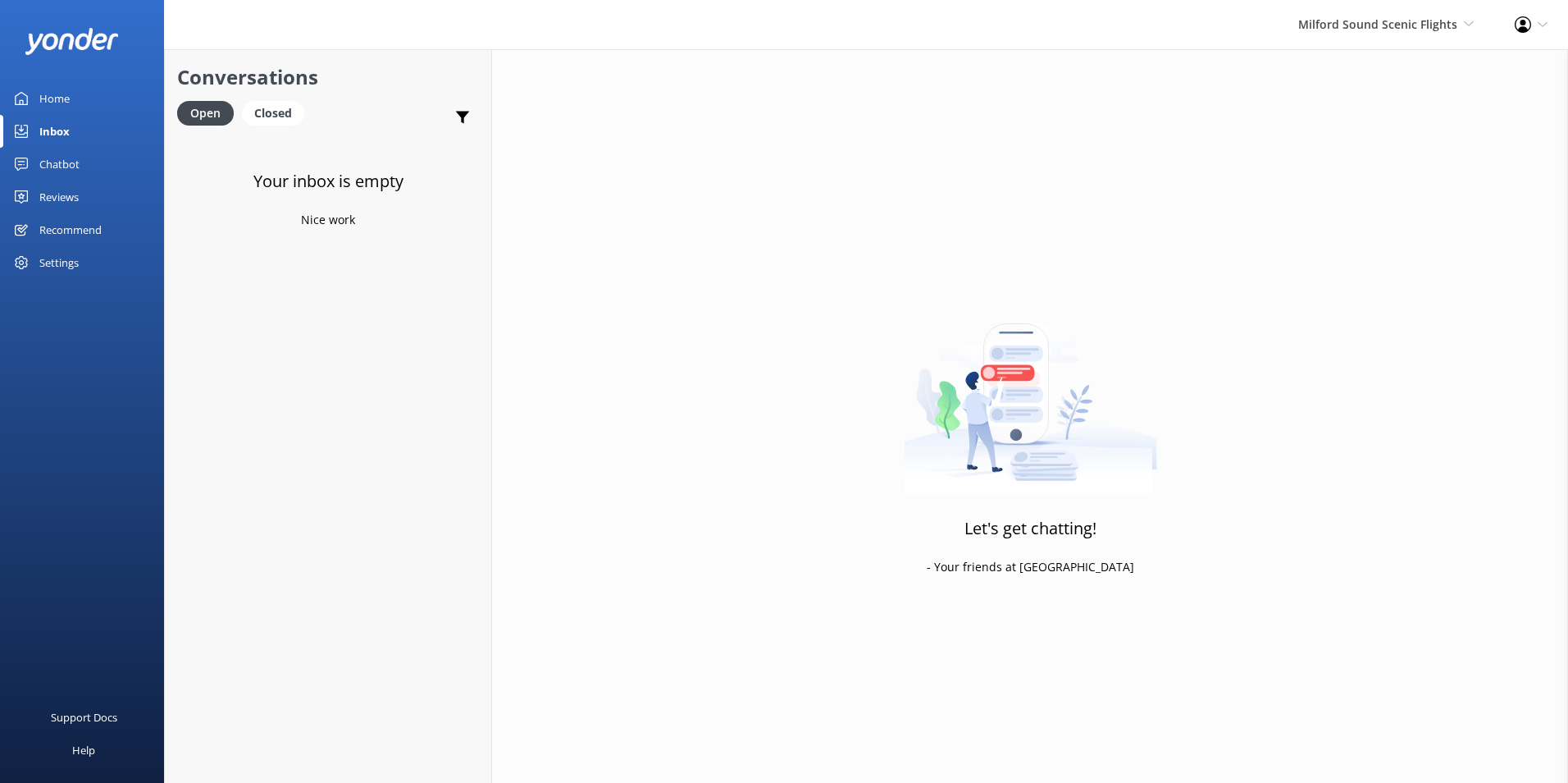
click at [72, 157] on div "Chatbot" at bounding box center [60, 163] width 40 height 32
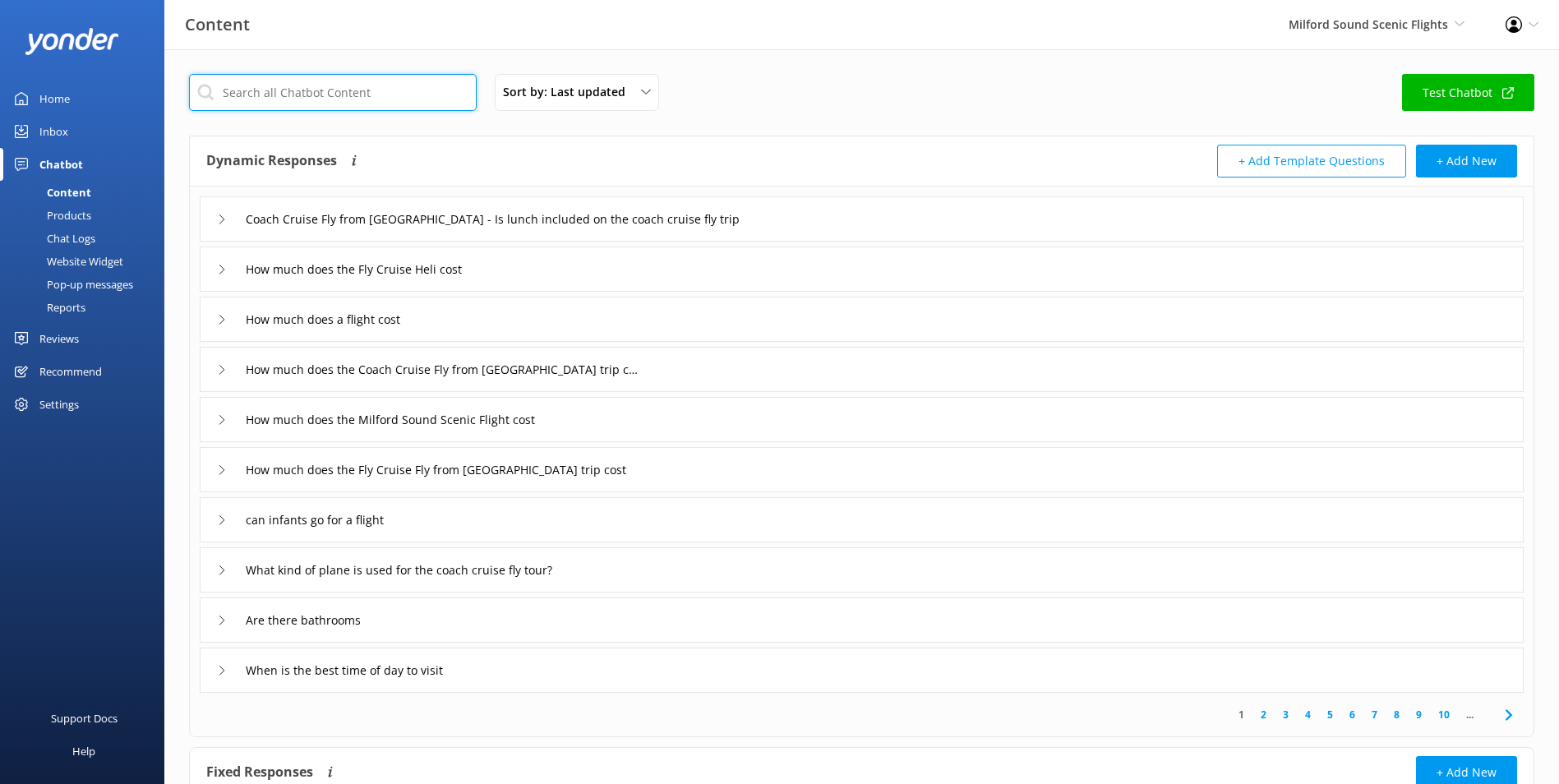
click at [343, 97] on input "text" at bounding box center [332, 92] width 287 height 37
type input "lunch"
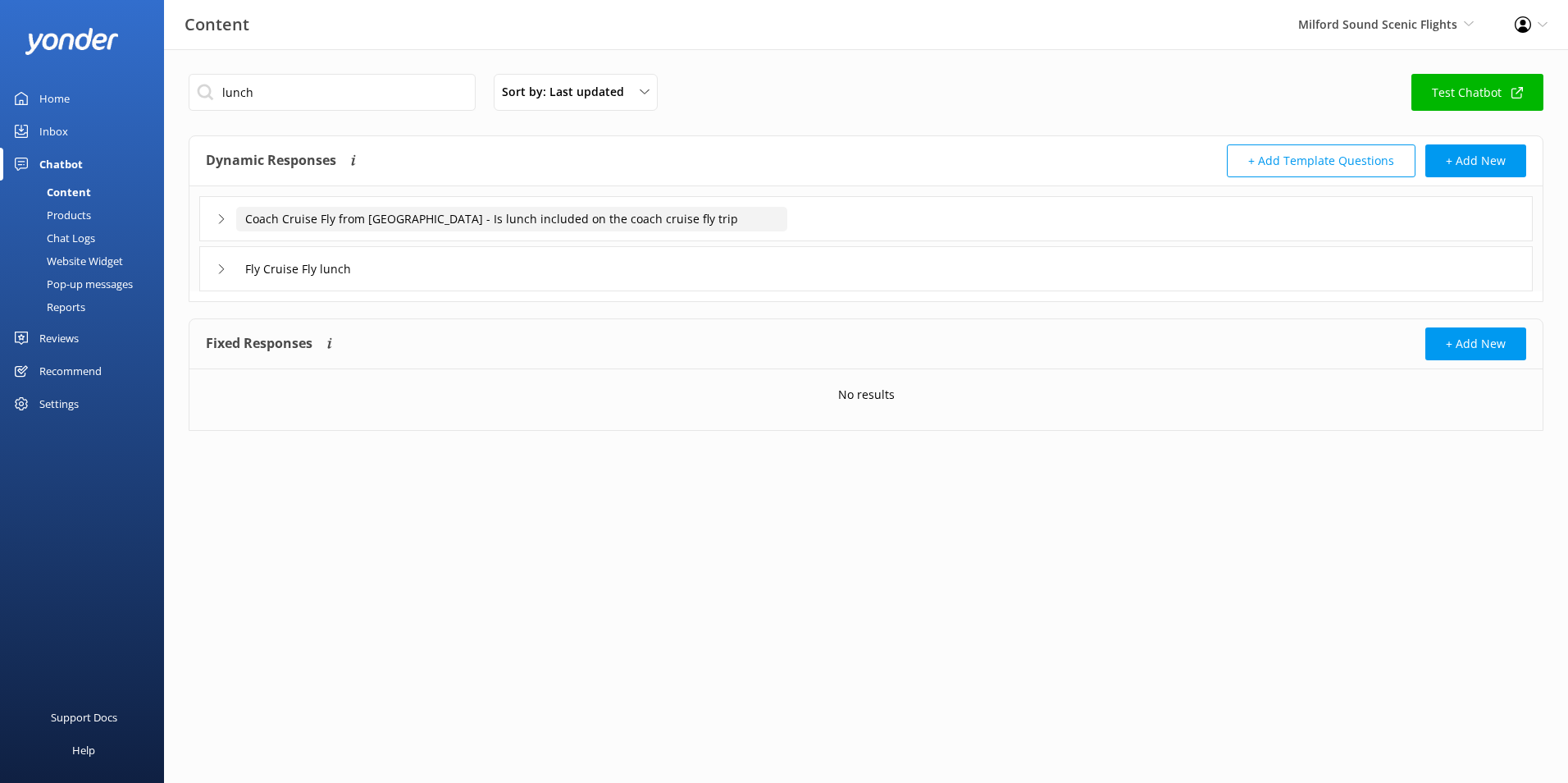
click at [418, 222] on input "Coach Cruise Fly from [GEOGRAPHIC_DATA] - Is lunch included on the coach cruise…" at bounding box center [511, 219] width 551 height 25
click at [582, 237] on div "Coach Cruise Fly from [GEOGRAPHIC_DATA] - Is lunch included on the coach cruise…" at bounding box center [865, 218] width 1333 height 45
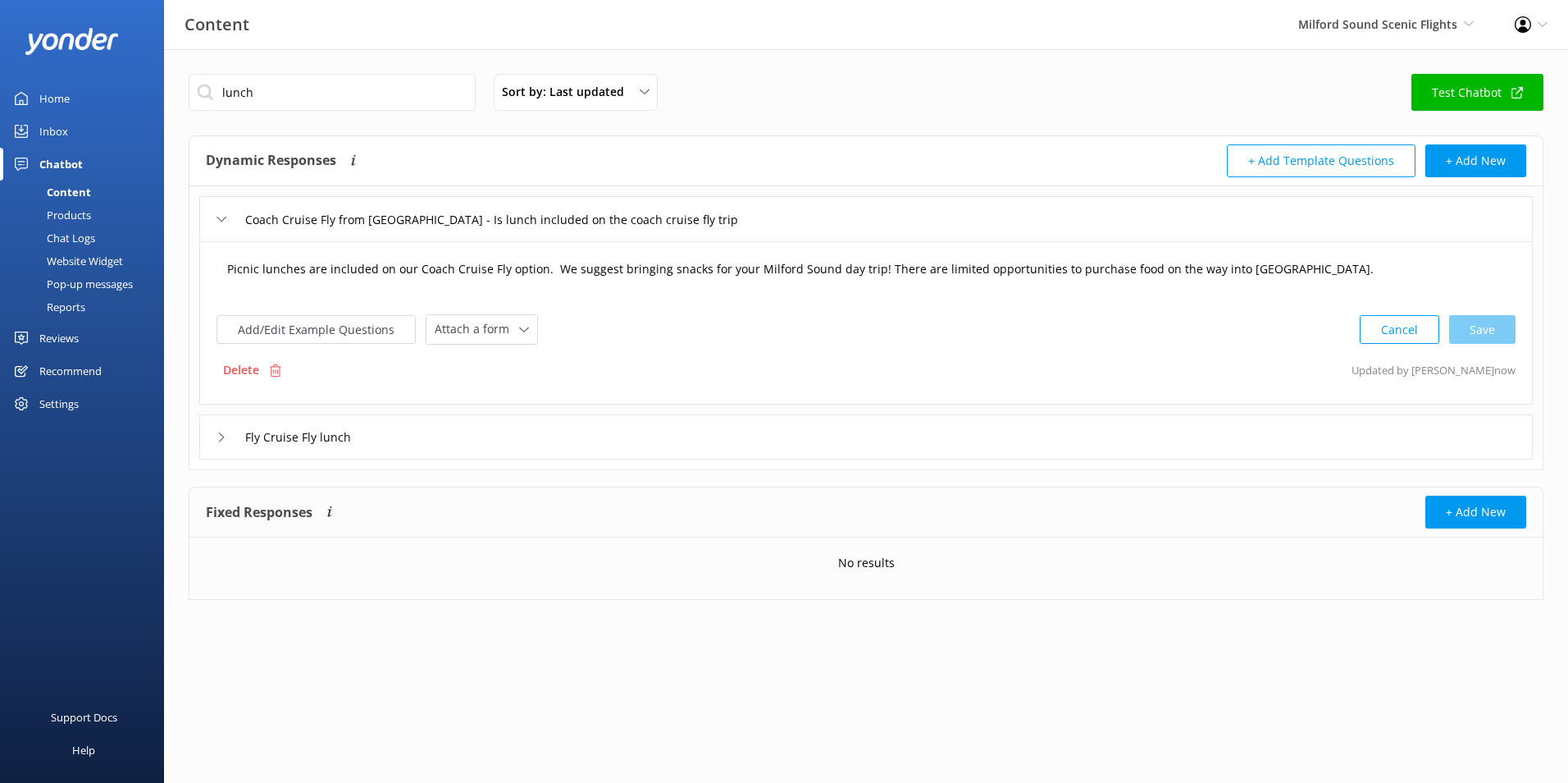
click at [633, 272] on textarea "Picnic lunches are included on our Coach Cruise Fly option. We suggest bringing…" at bounding box center [866, 277] width 1295 height 51
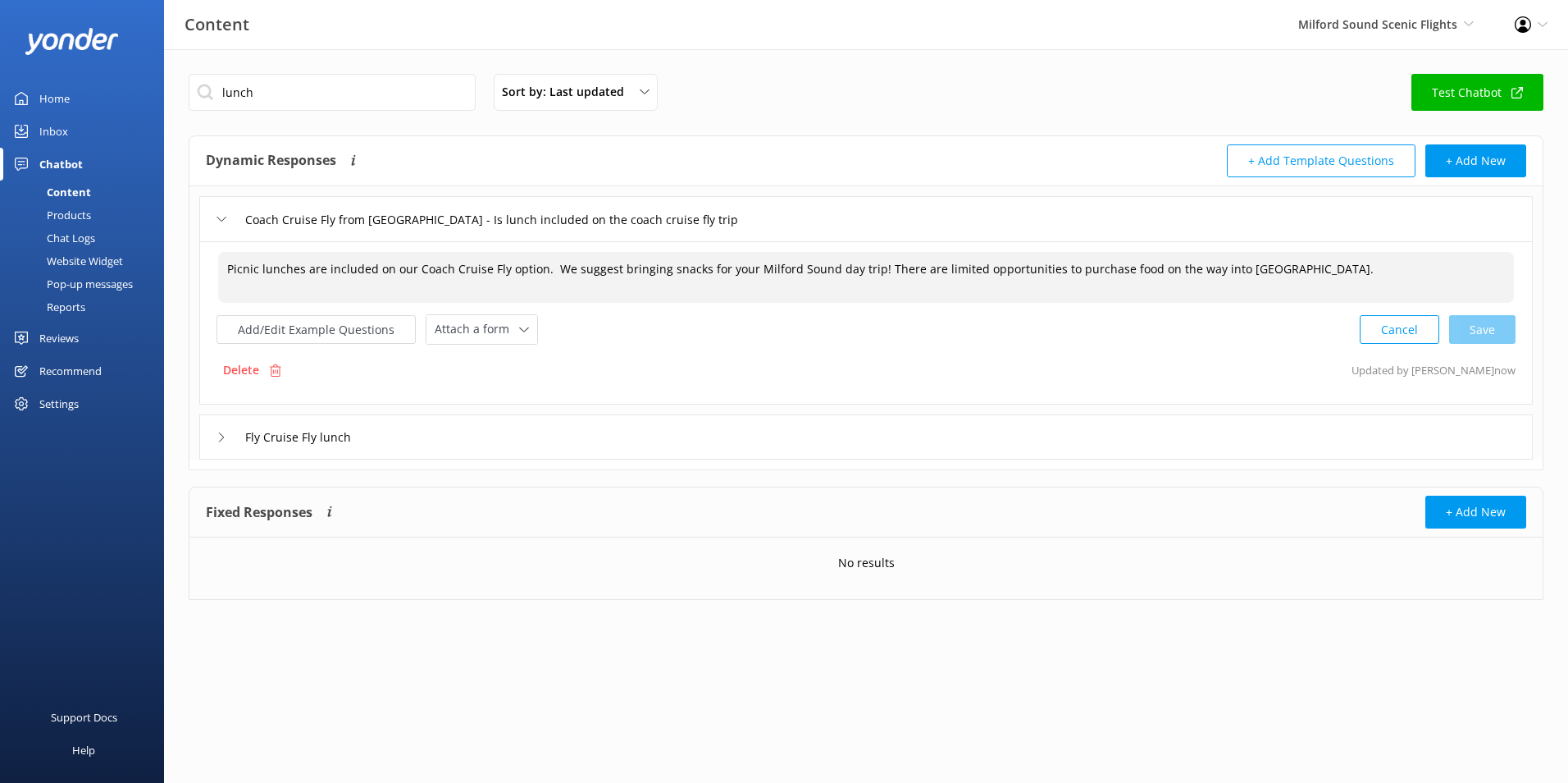
click at [633, 272] on textarea "Picnic lunches are included on our Coach Cruise Fly option. We suggest bringing…" at bounding box center [866, 277] width 1295 height 51
click at [763, 222] on input "Coach Cruise Fly from [GEOGRAPHIC_DATA] - Is lunch included on the coach cruise…" at bounding box center [511, 219] width 551 height 25
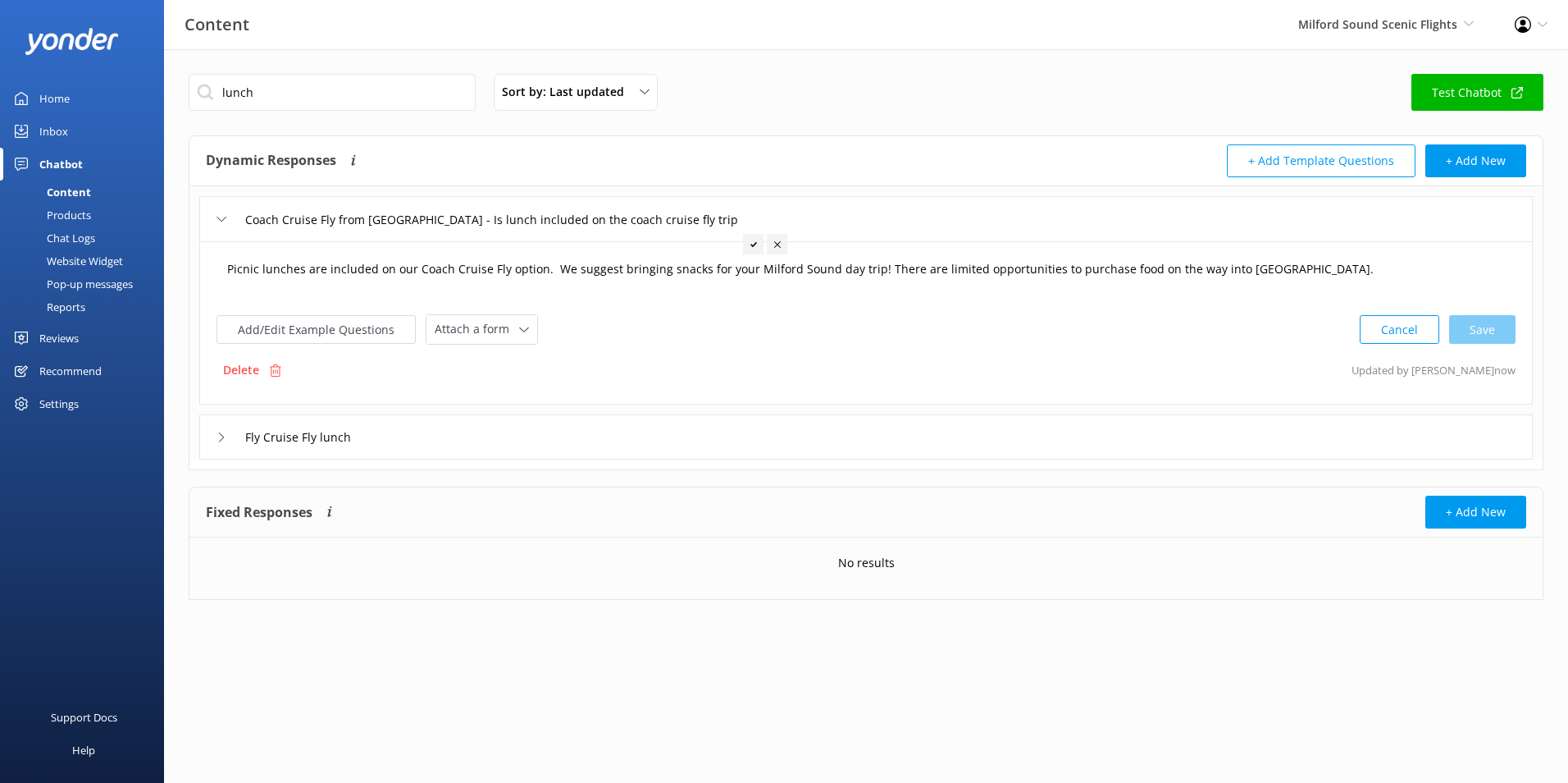
click at [592, 281] on textarea "Picnic lunches are included on our Coach Cruise Fly option. We suggest bringing…" at bounding box center [866, 277] width 1295 height 51
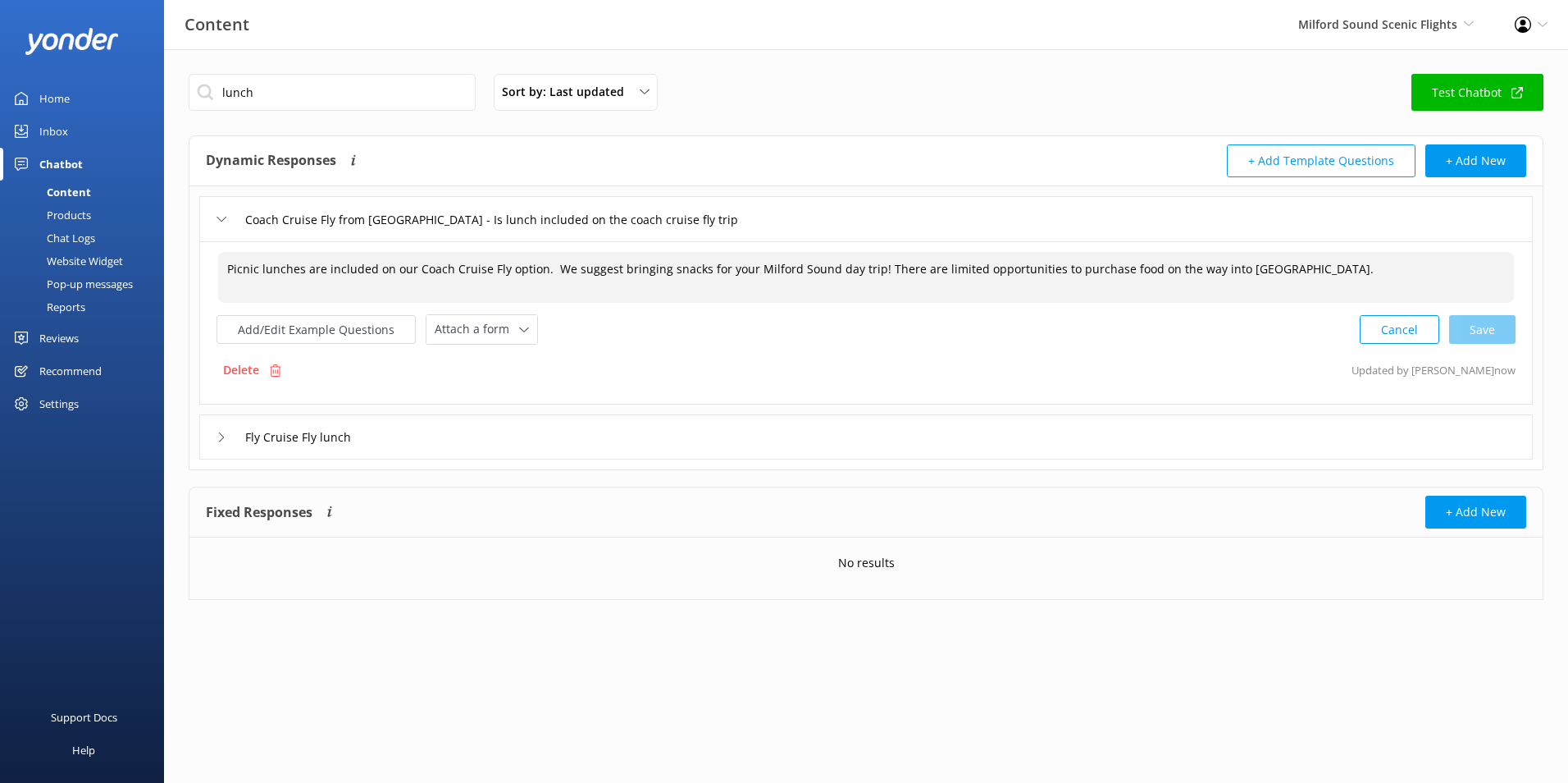
click at [667, 274] on textarea "Picnic lunches are included on our Coach Cruise Fly option. We suggest bringing…" at bounding box center [866, 277] width 1295 height 51
click at [863, 264] on textarea "Picnic lunches are included on our Coach Cruise Fly option. We suggest bringing…" at bounding box center [866, 277] width 1295 height 51
click at [867, 264] on textarea "Picnic lunches are included on our Coach Cruise Fly option. We suggest bringing…" at bounding box center [866, 277] width 1295 height 51
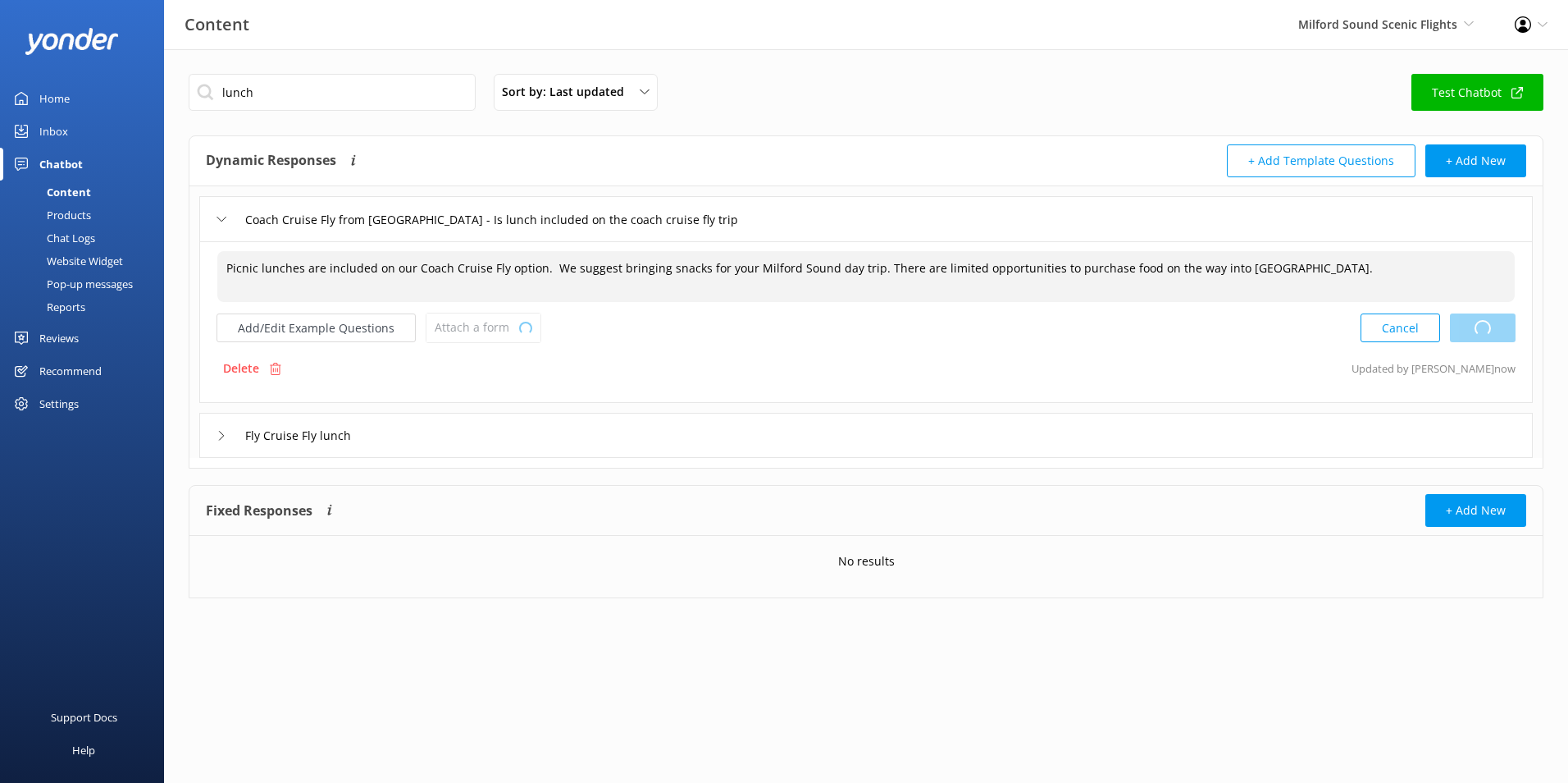
click at [1491, 341] on div "Cancel Loading.." at bounding box center [1437, 327] width 155 height 31
type textarea "Picnic lunches are included on our Coach Cruise Fly option. We suggest bringing…"
click at [1334, 19] on span "Milford Sound Scenic Flights" at bounding box center [1378, 25] width 160 height 16
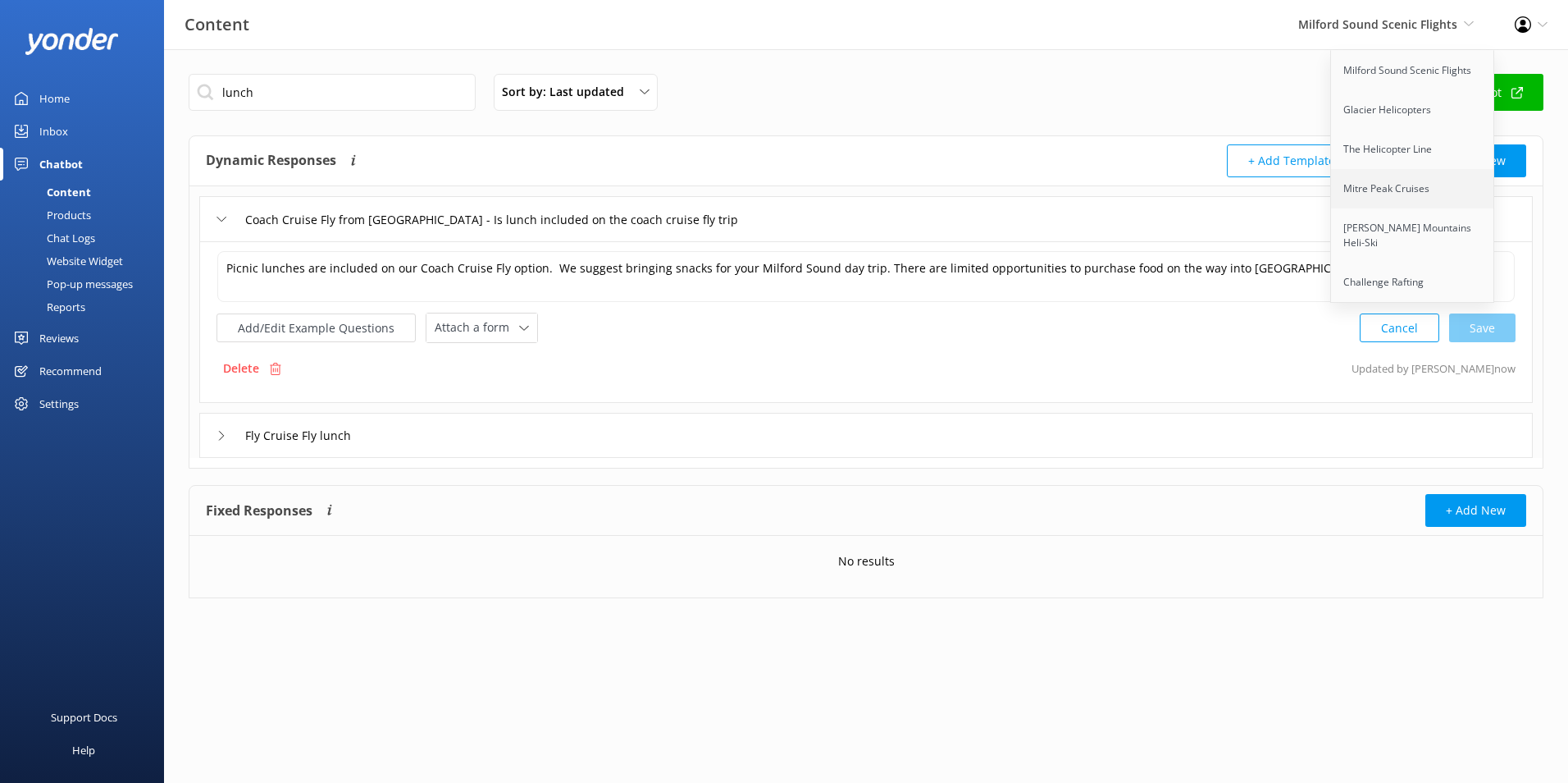
click at [1376, 182] on link "Mitre Peak Cruises" at bounding box center [1413, 189] width 164 height 39
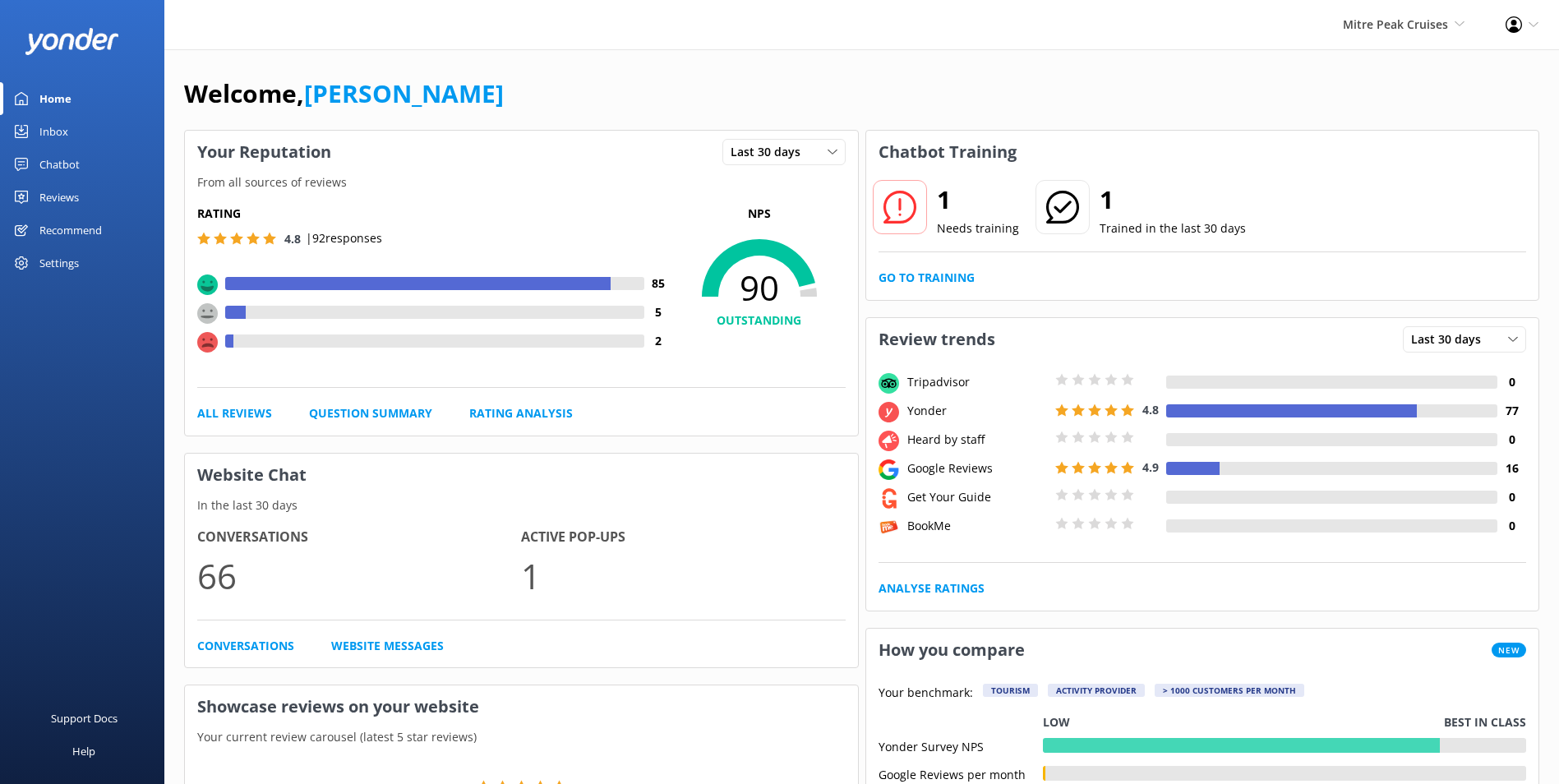
click at [98, 172] on link "Chatbot" at bounding box center [82, 163] width 164 height 32
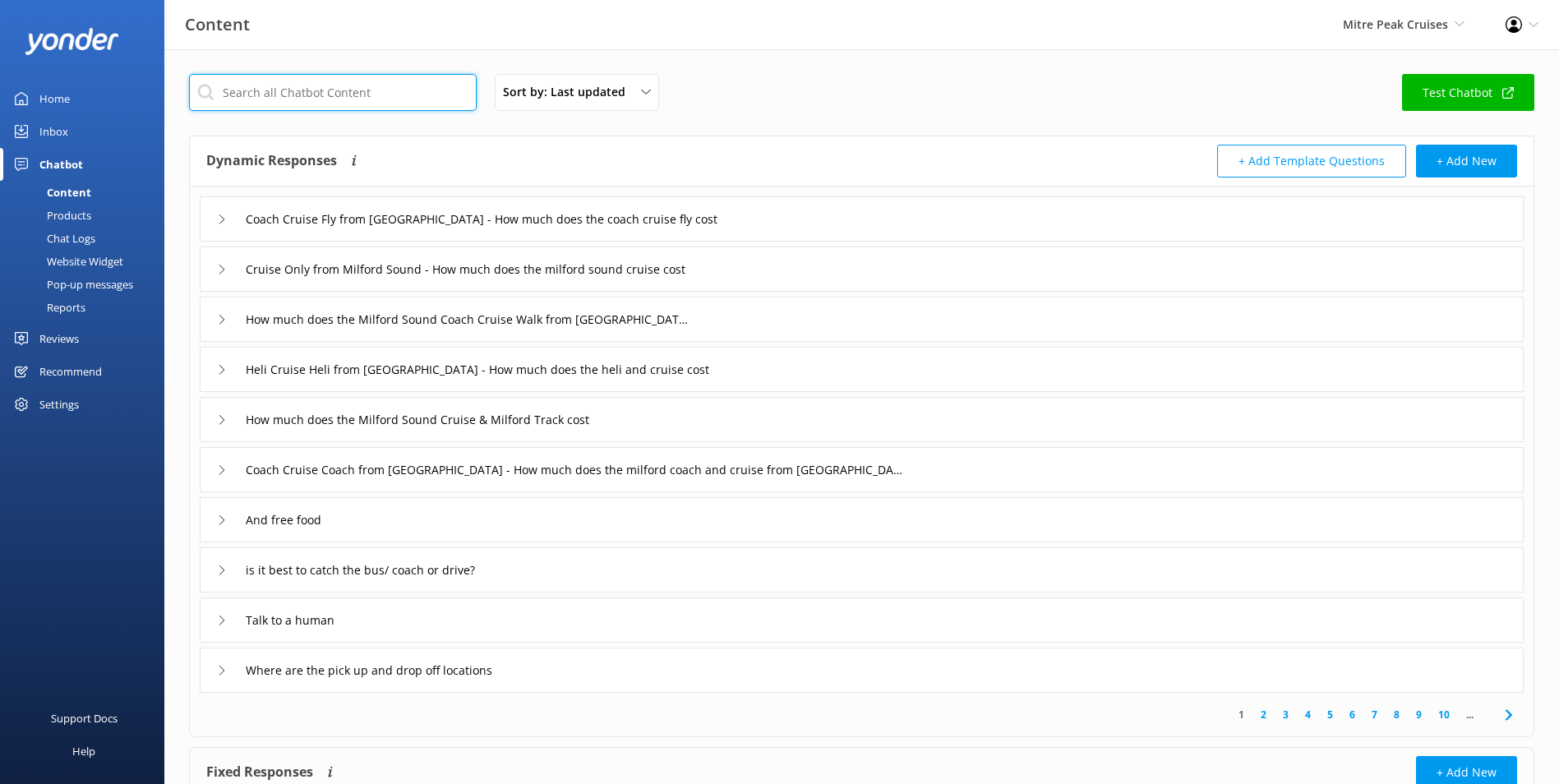
click at [323, 101] on input "text" at bounding box center [332, 92] width 287 height 37
type input "lunch"
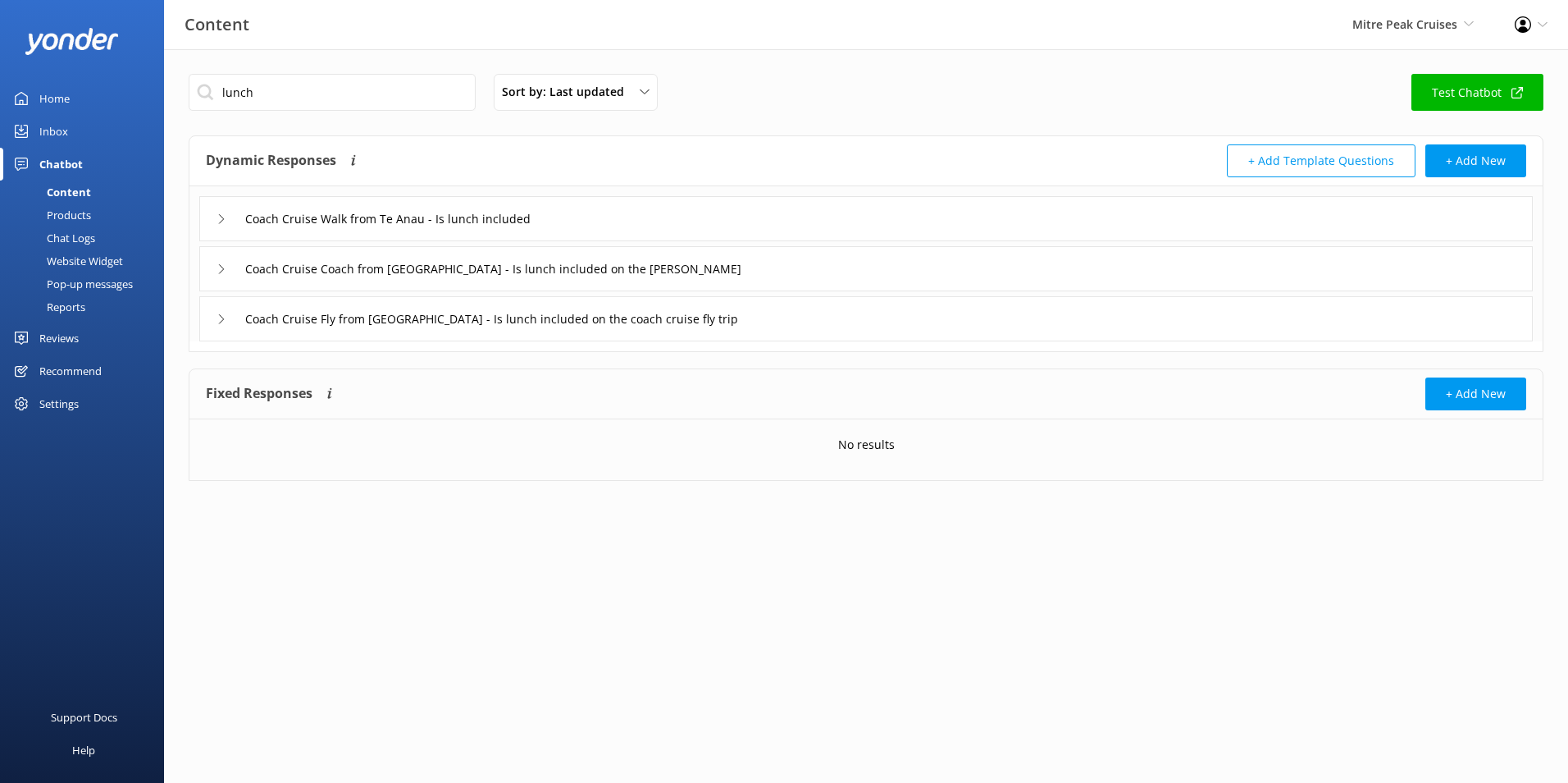
drag, startPoint x: 755, startPoint y: 285, endPoint x: 761, endPoint y: 276, distance: 10.8
click at [755, 285] on div "Coach Cruise Coach from [GEOGRAPHIC_DATA] - Is lunch included on the [PERSON_NA…" at bounding box center [865, 268] width 1333 height 45
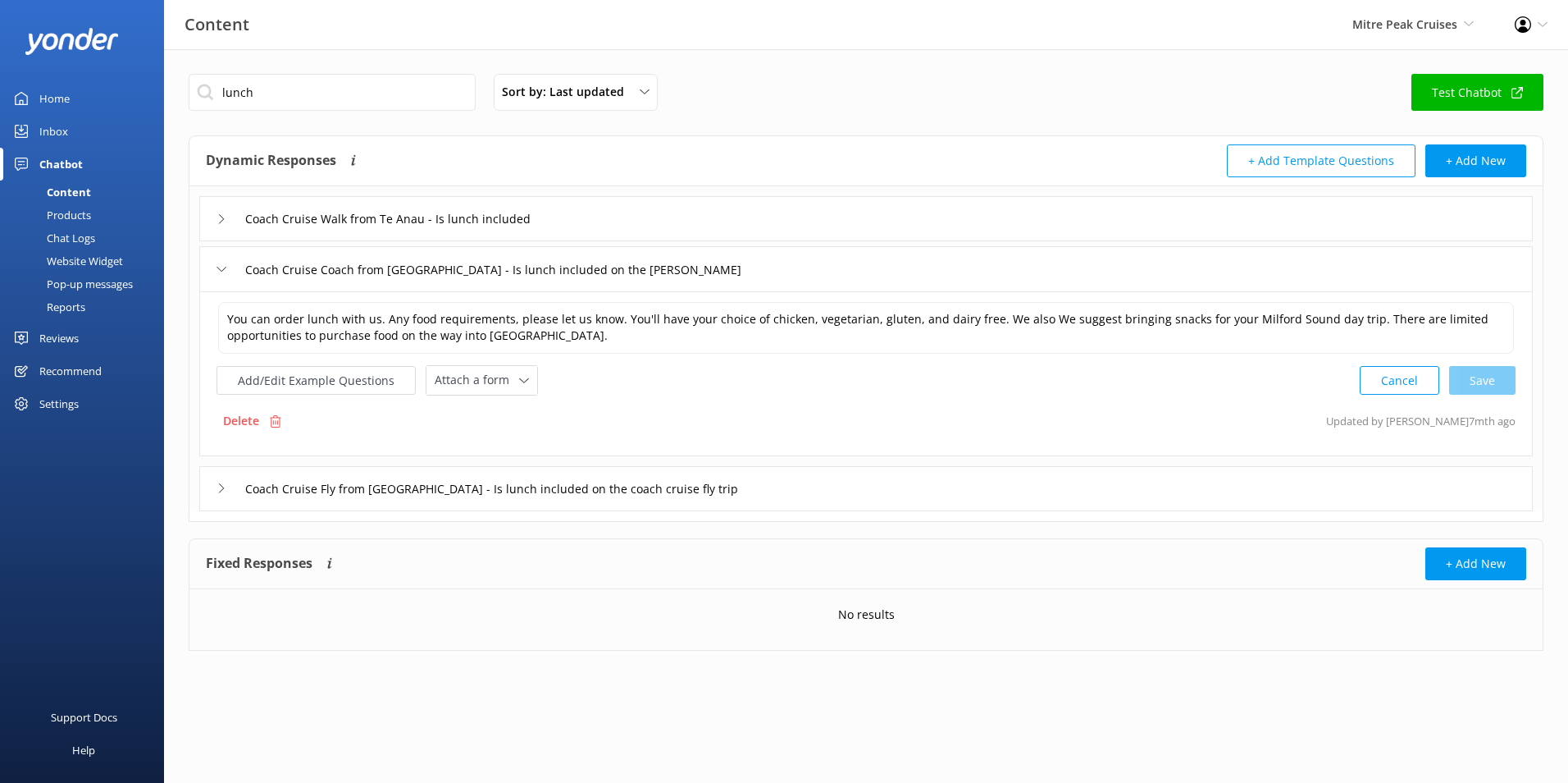
click at [761, 276] on div "Coach Cruise Coach from [GEOGRAPHIC_DATA] - Is lunch included on the [PERSON_NA…" at bounding box center [865, 268] width 1333 height 45
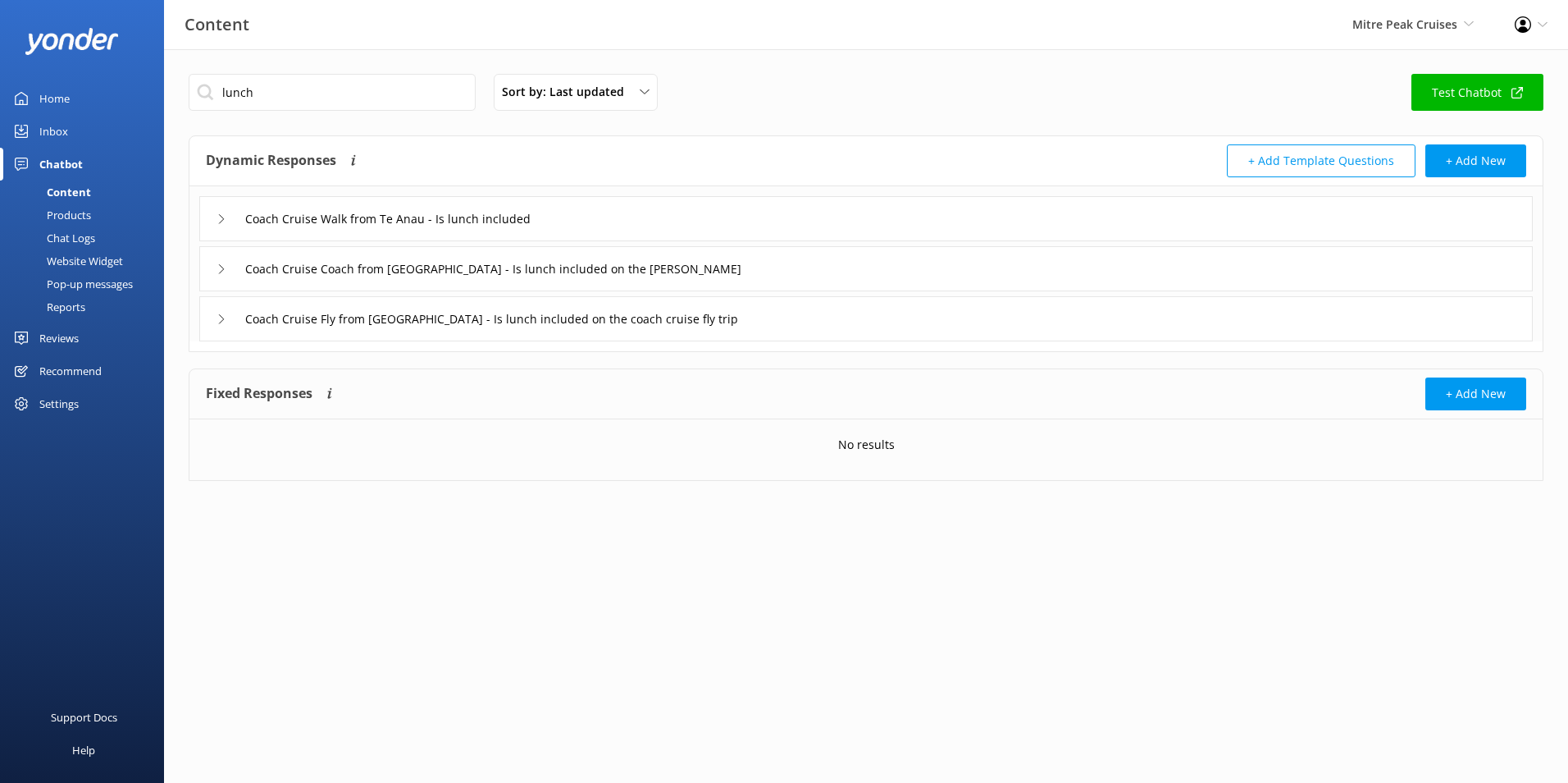
click at [761, 276] on div "Coach Cruise Coach from [GEOGRAPHIC_DATA] - Is lunch included on the [PERSON_NA…" at bounding box center [865, 268] width 1333 height 45
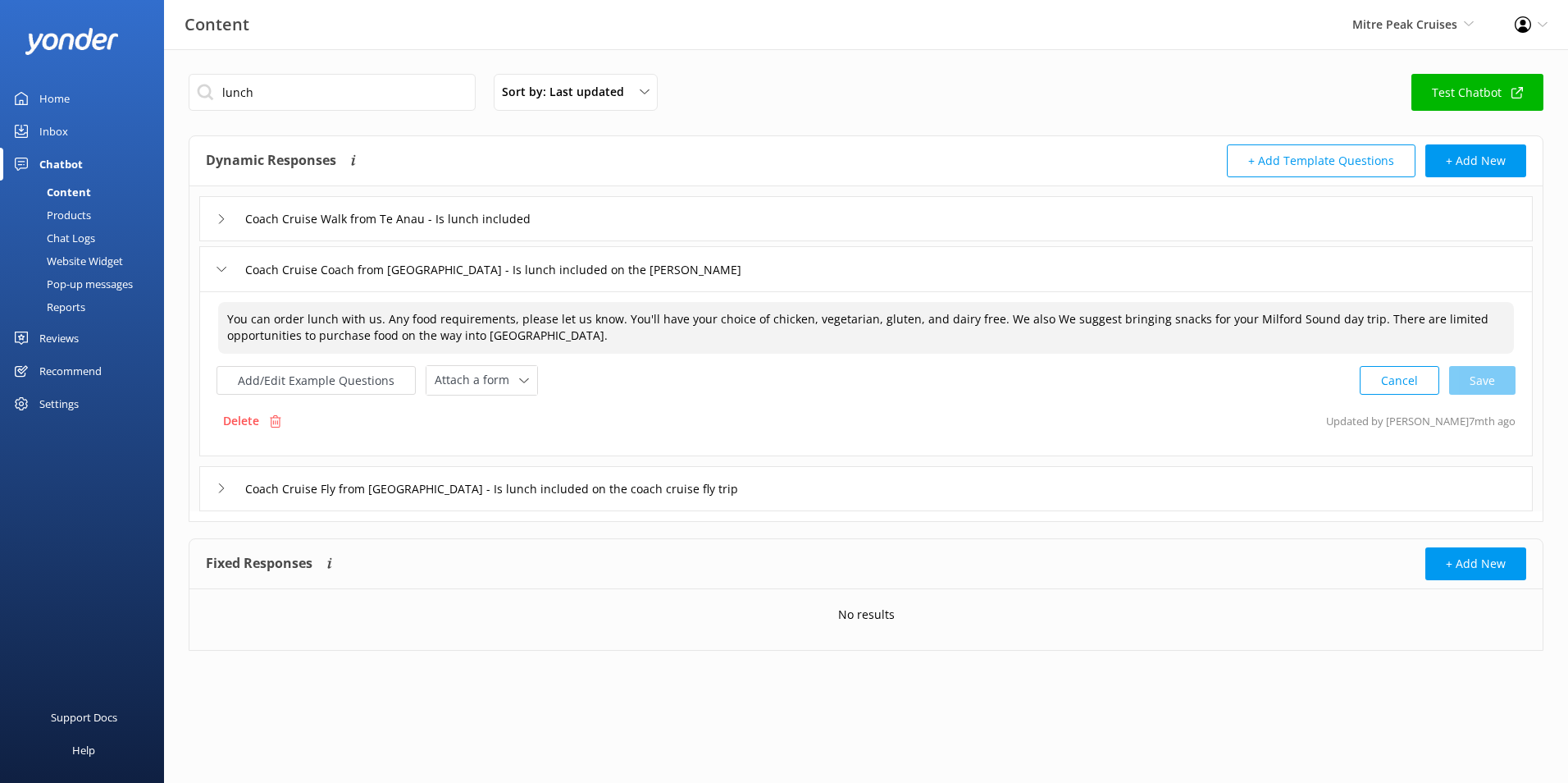
drag, startPoint x: 678, startPoint y: 332, endPoint x: 138, endPoint y: 227, distance: 550.1
click at [138, 227] on div "Content Mitre Peak Cruises Milford Sound Scenic Flights Glacier Helicopters The…" at bounding box center [784, 374] width 1568 height 651
paste textarea "Picnic lunches are included on our Coach Cruise Fly option. We suggest bringing…"
click at [1472, 376] on div "Cancel Loading.." at bounding box center [1437, 378] width 155 height 31
type textarea "Picnic lunches are included on our Coach Cruise Fly option. We suggest bringing…"
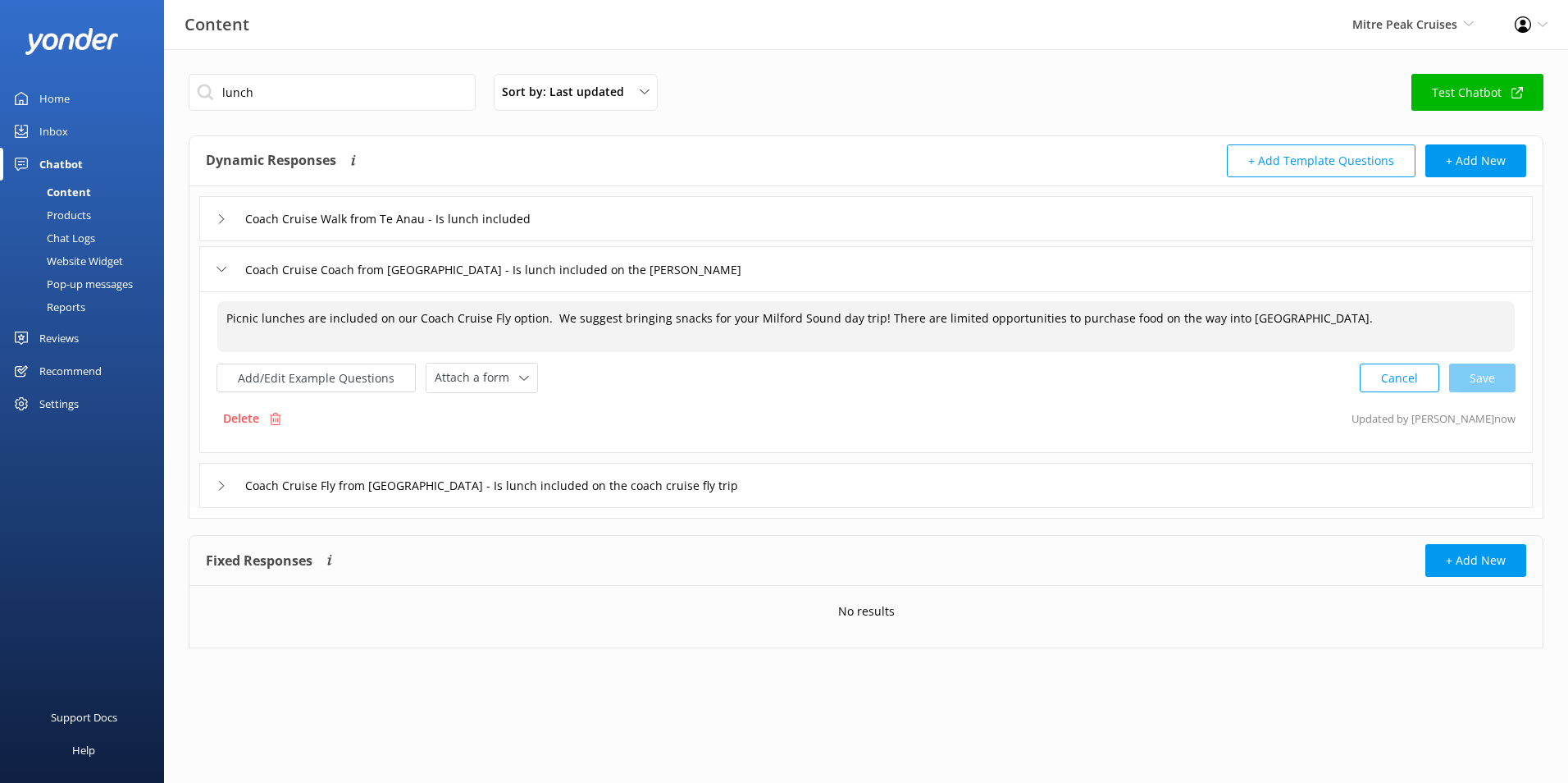
click at [794, 488] on div "Coach Cruise Fly from [GEOGRAPHIC_DATA] - Is lunch included on the coach cruise…" at bounding box center [865, 485] width 1333 height 45
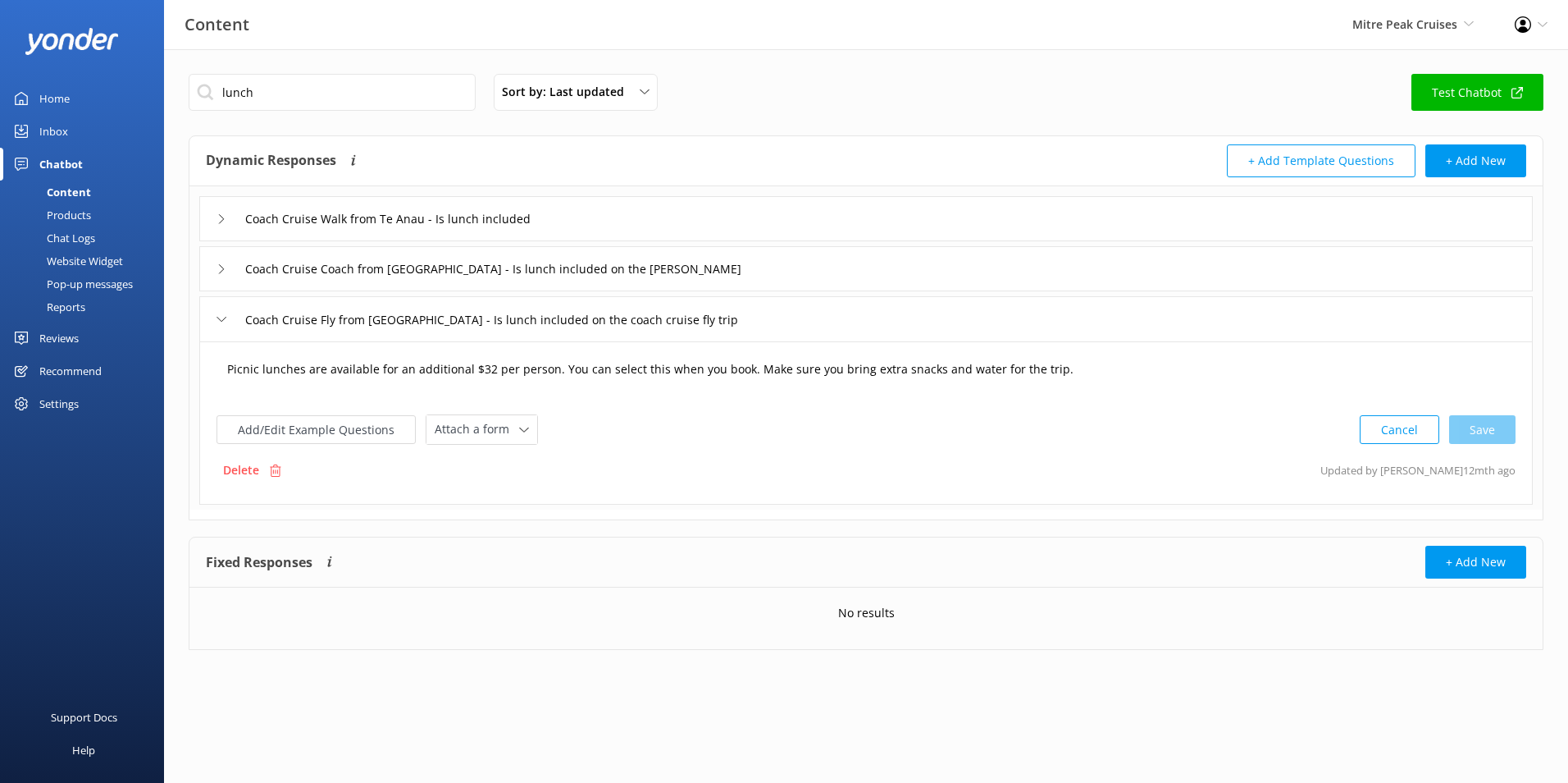
click at [322, 372] on textarea "Picnic lunches are available for an additional $32 per person. You can select t…" at bounding box center [866, 377] width 1295 height 51
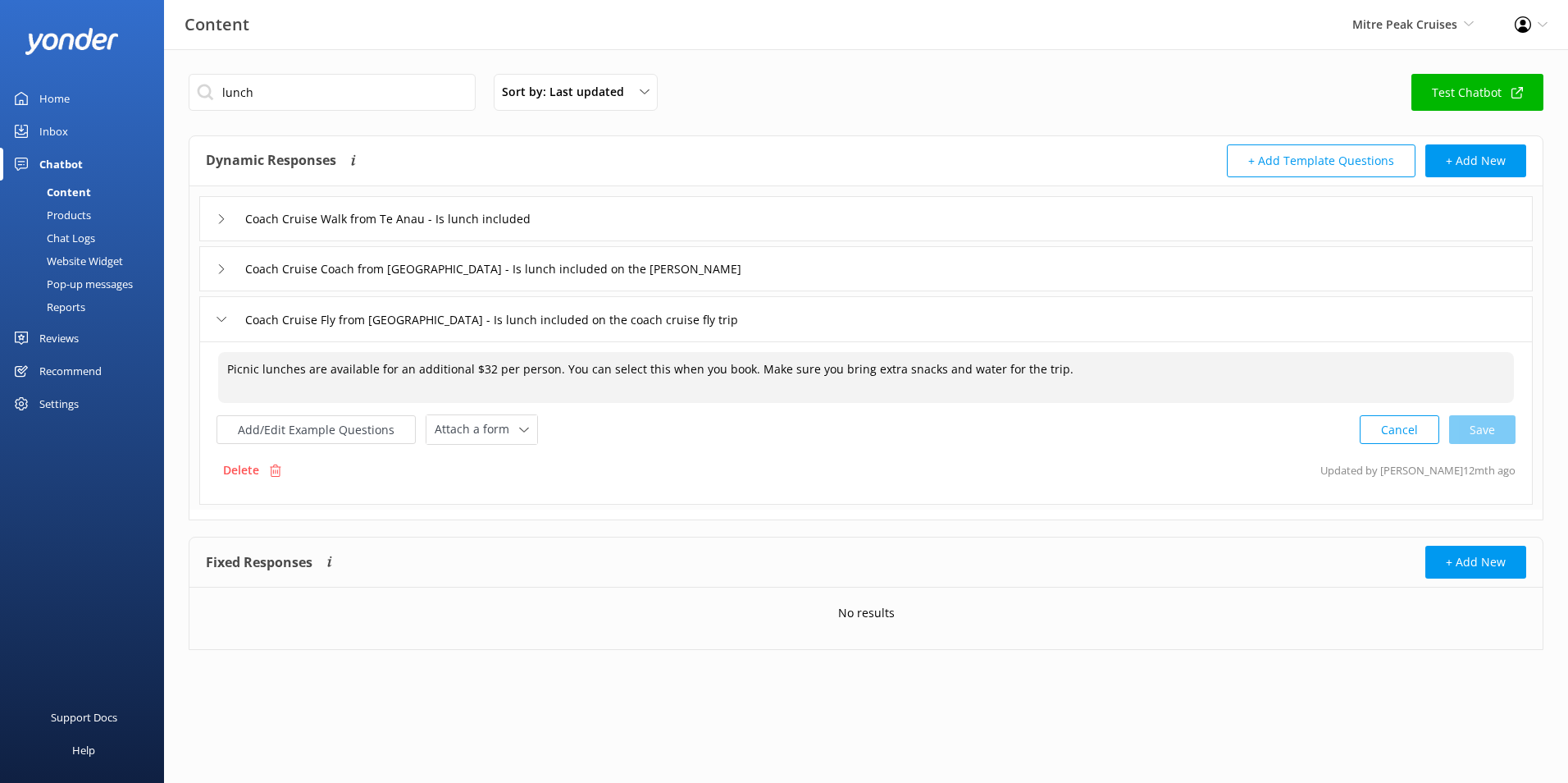
click at [323, 372] on textarea "Picnic lunches are available for an additional $32 per person. You can select t…" at bounding box center [866, 377] width 1295 height 51
paste textarea "included on our Coach Cruise Fly option. We suggest bringing snacks for your Mi…"
click at [1499, 436] on div "Cancel Loading.." at bounding box center [1437, 428] width 155 height 31
type textarea "Picnic lunches are included on our Coach Cruise Fly option. We suggest bringing…"
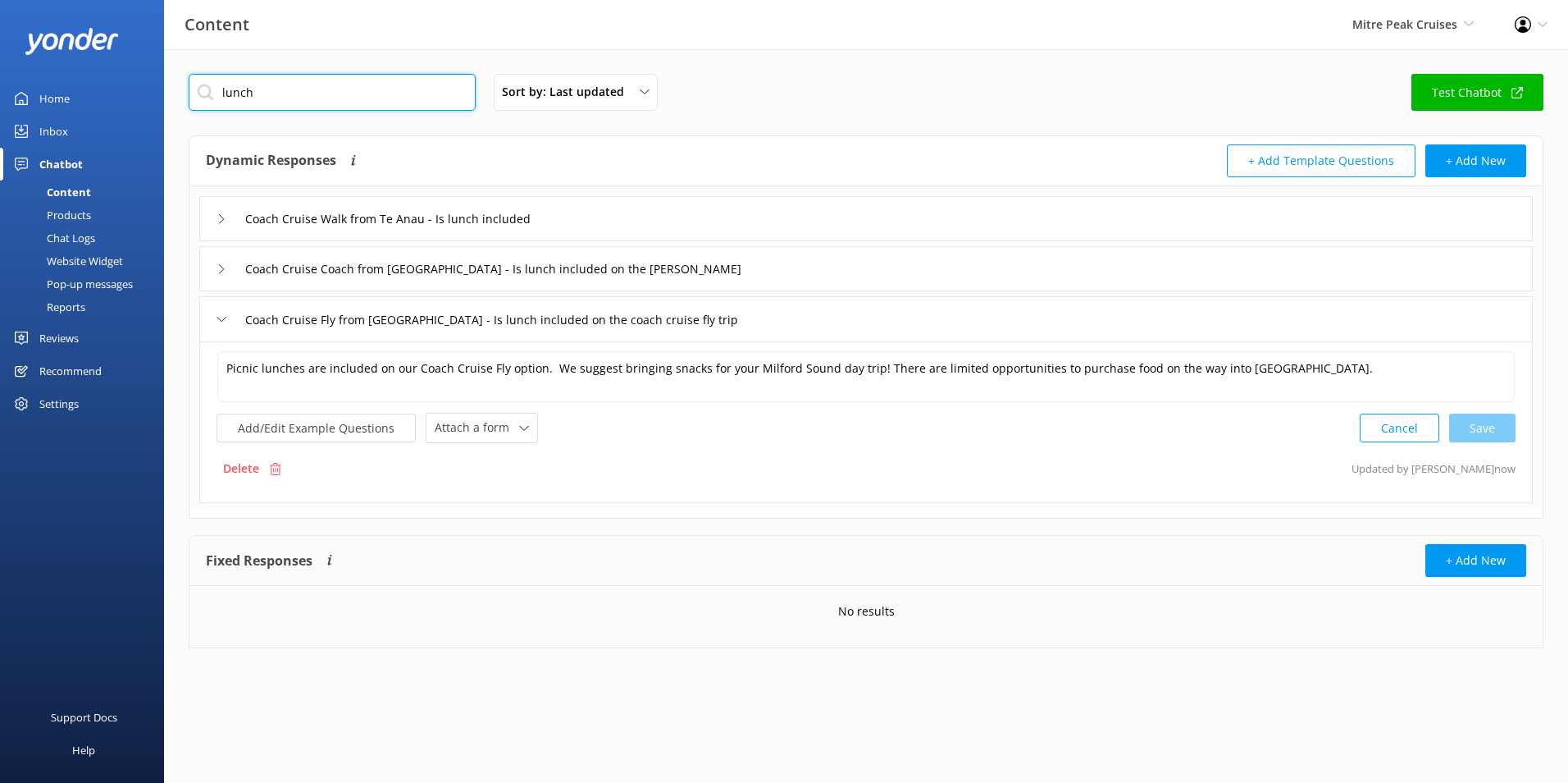
drag, startPoint x: 340, startPoint y: 83, endPoint x: 72, endPoint y: 40, distance: 271.4
click at [72, 49] on div "Content Mitre Peak Cruises Milford Sound Scenic Flights Glacier Helicopters The…" at bounding box center [784, 373] width 1568 height 648
type input "food"
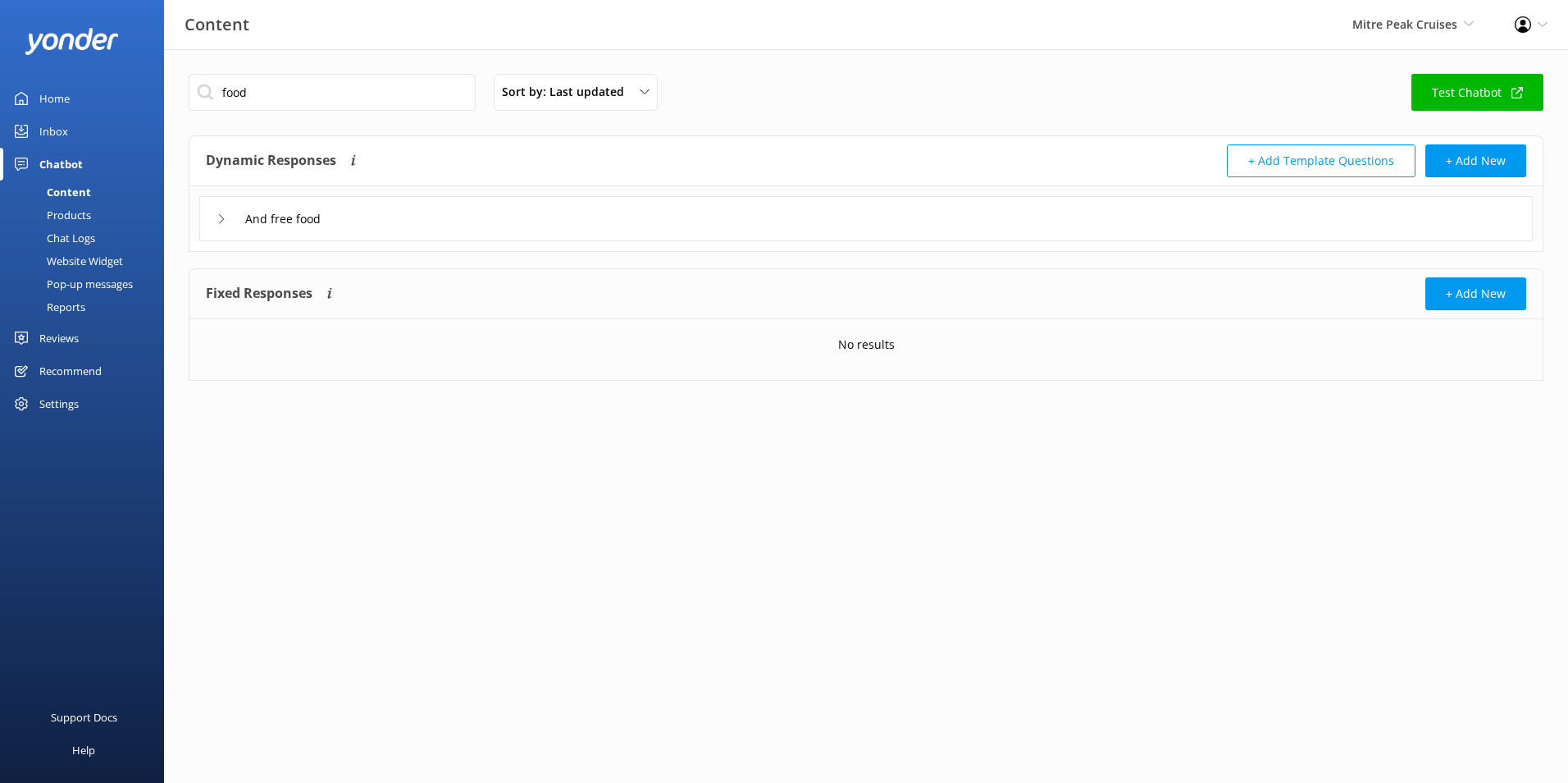
click at [426, 229] on div "And free food" at bounding box center [865, 218] width 1333 height 45
